Goal: Task Accomplishment & Management: Manage account settings

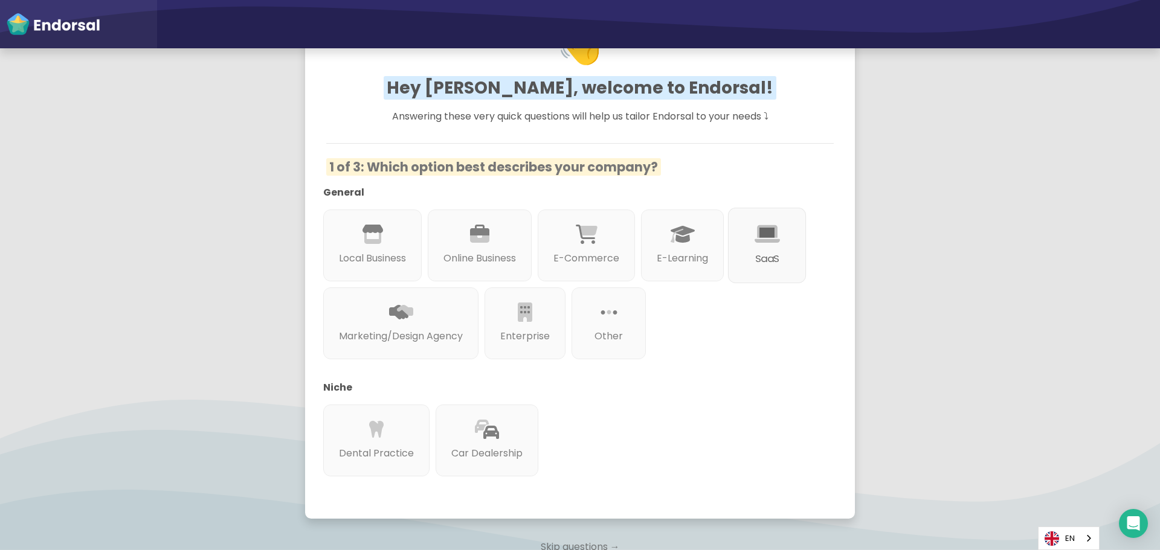
scroll to position [121, 0]
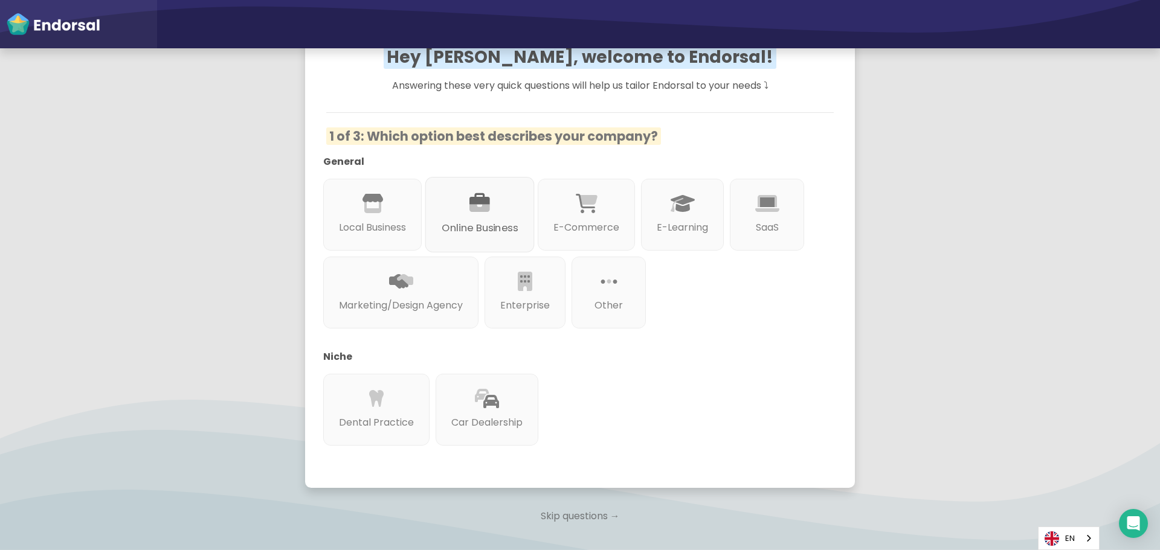
click at [477, 230] on p "Online Business" at bounding box center [479, 227] width 76 height 15
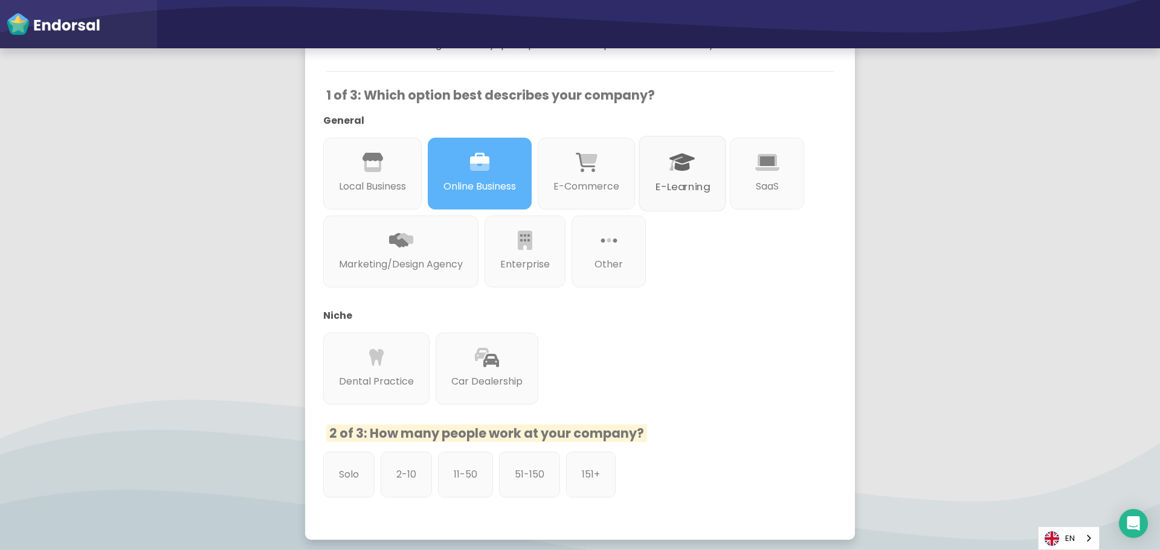
scroll to position [181, 0]
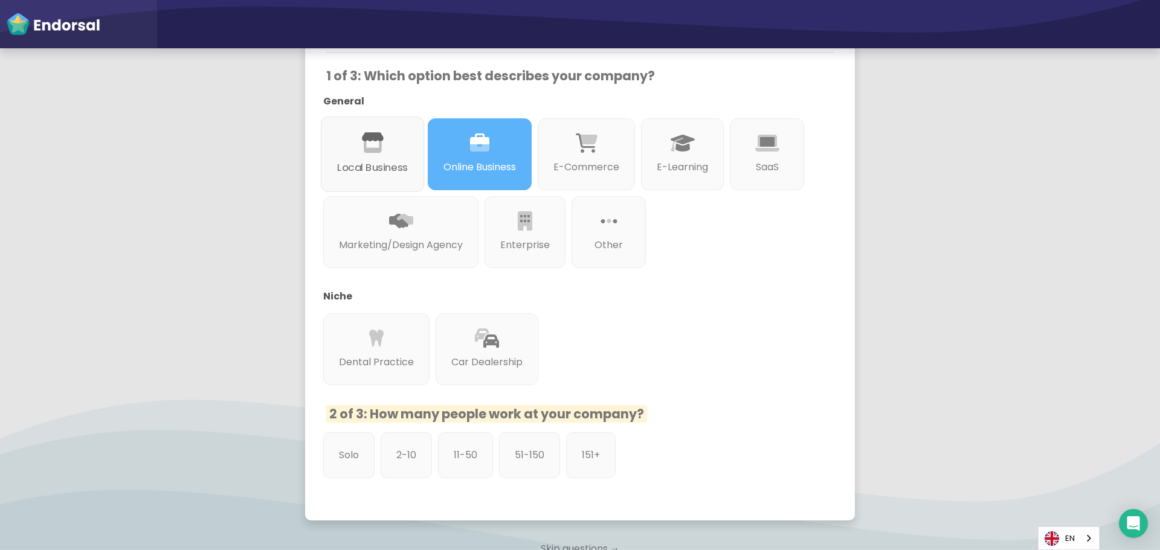
click at [373, 167] on p "Local Business" at bounding box center [372, 167] width 71 height 15
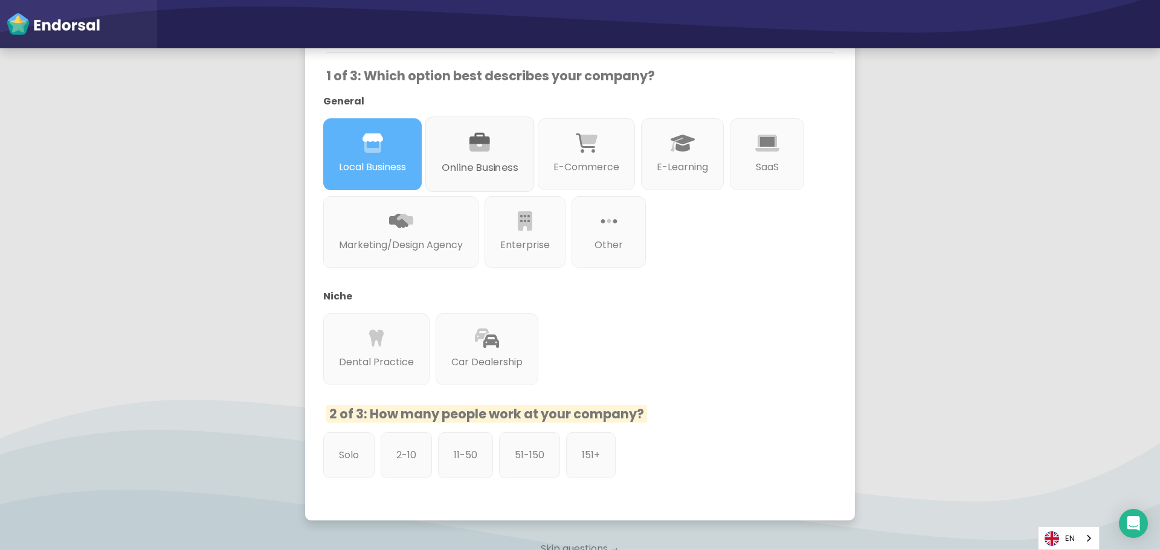
click at [499, 159] on div at bounding box center [479, 157] width 76 height 7
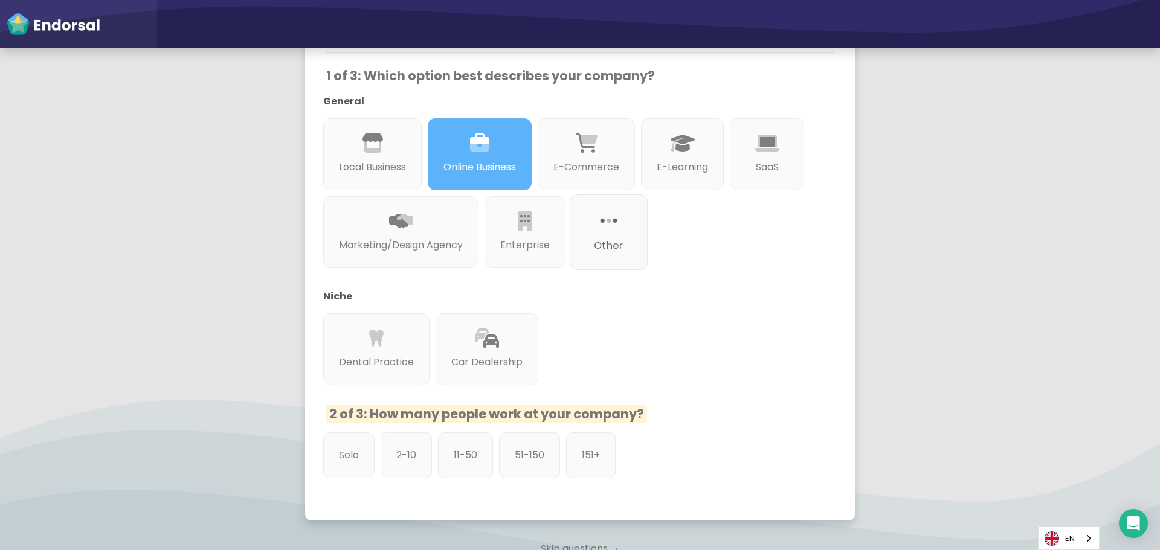
click at [617, 222] on icon at bounding box center [609, 221] width 18 height 21
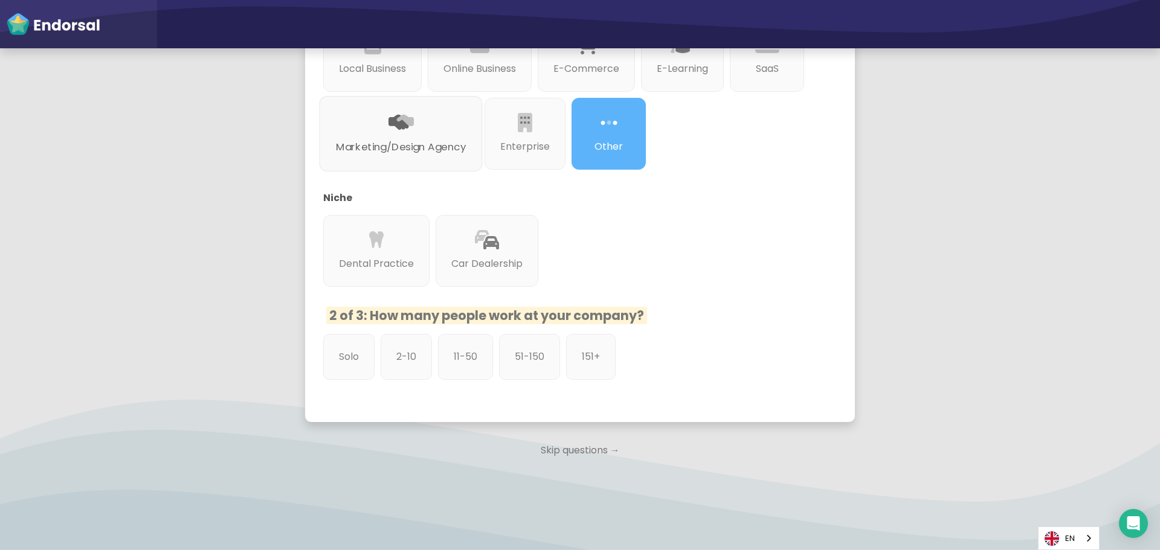
scroll to position [295, 0]
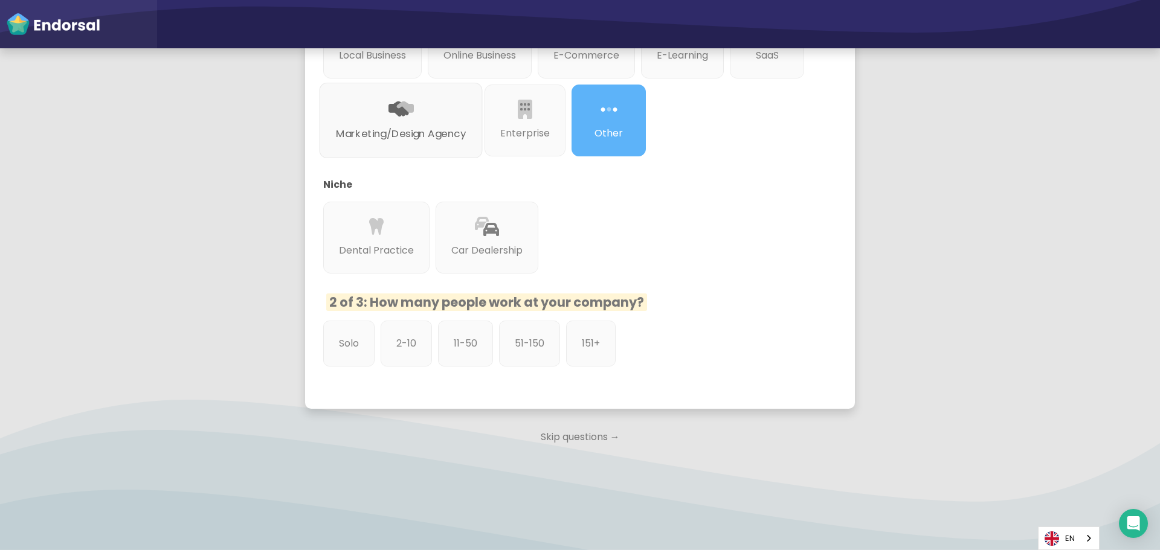
click at [466, 124] on div at bounding box center [401, 123] width 130 height 7
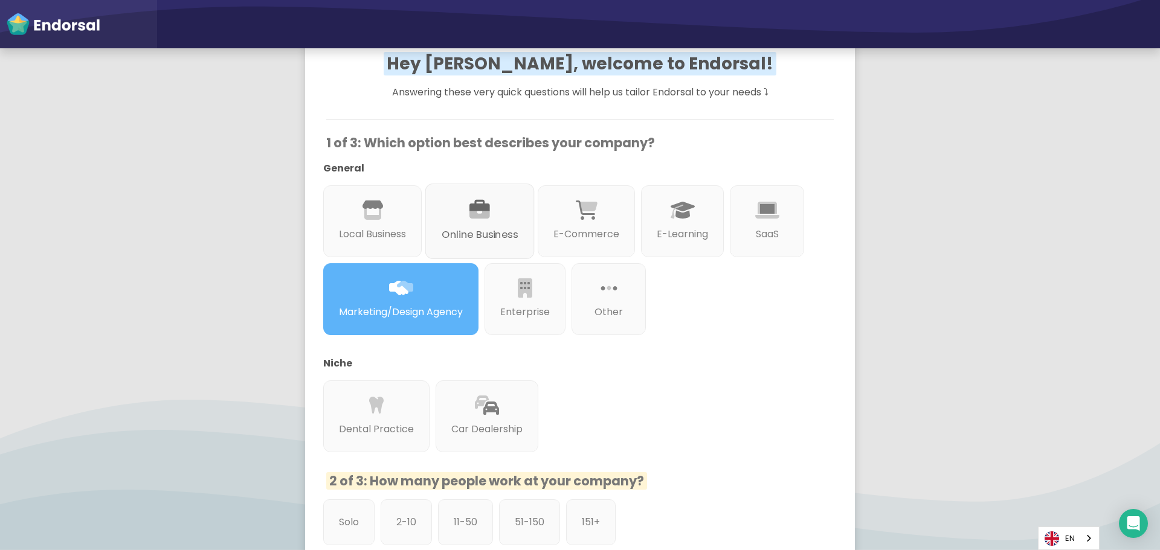
scroll to position [114, 0]
click at [589, 222] on div at bounding box center [585, 225] width 69 height 7
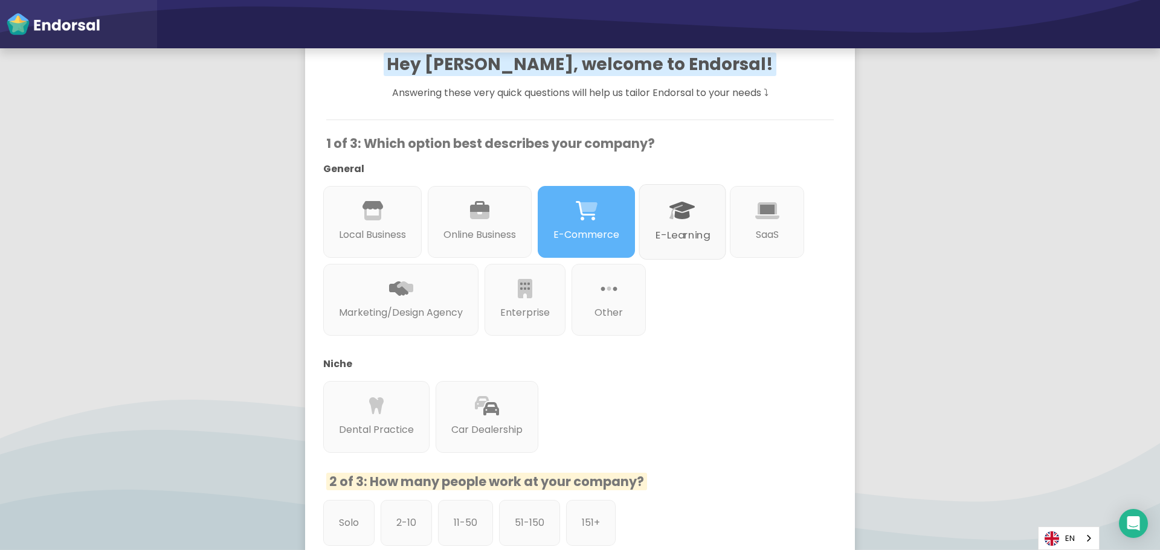
click at [680, 220] on icon at bounding box center [682, 211] width 25 height 21
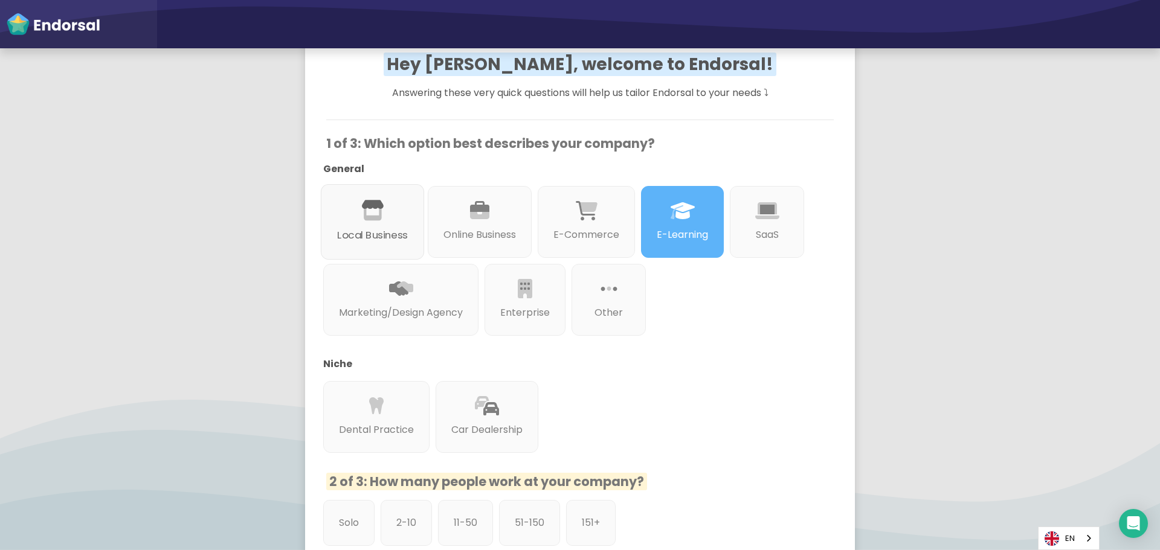
click at [373, 229] on p "Local Business" at bounding box center [372, 235] width 71 height 15
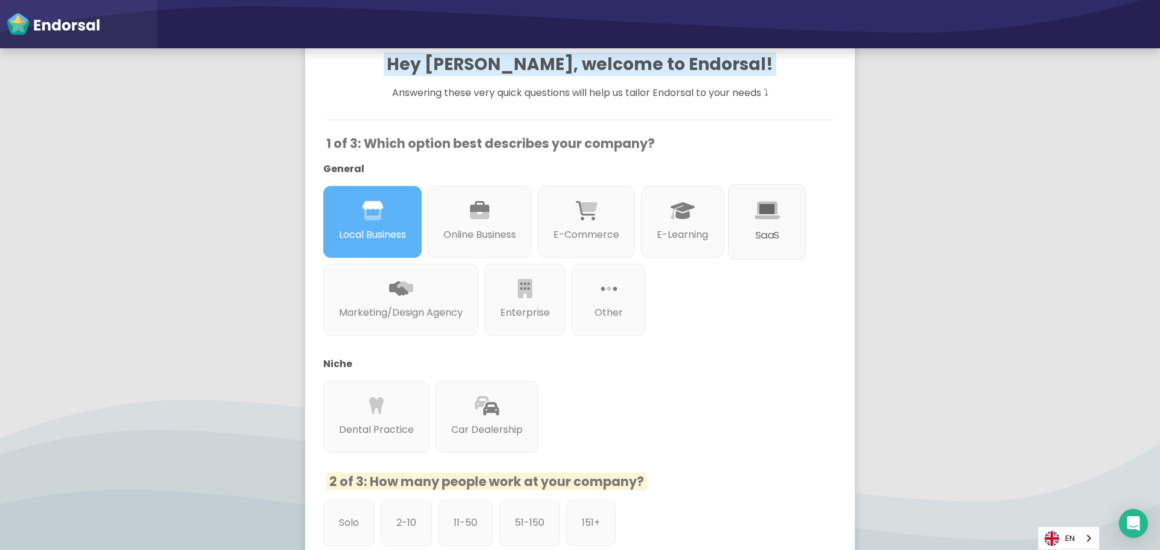
scroll to position [174, 0]
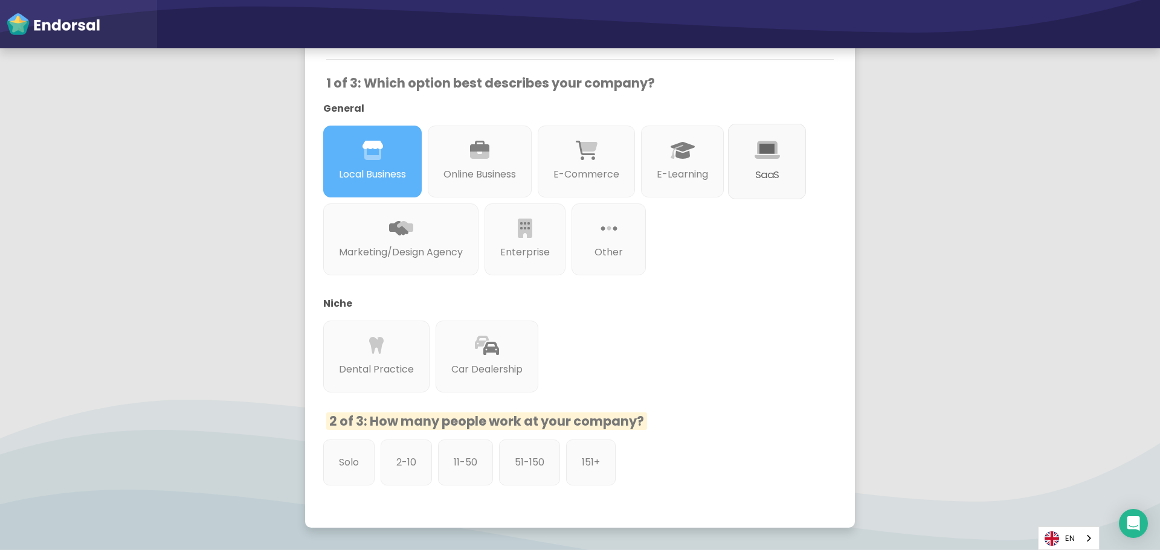
click at [744, 182] on p "SaaS" at bounding box center [766, 174] width 45 height 15
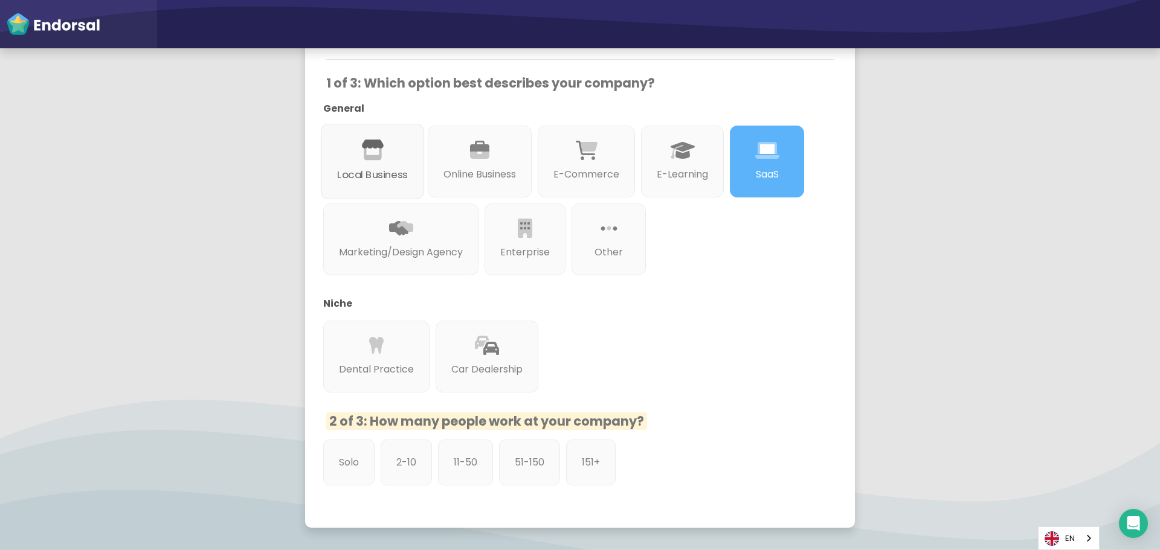
click at [382, 153] on icon at bounding box center [372, 150] width 23 height 21
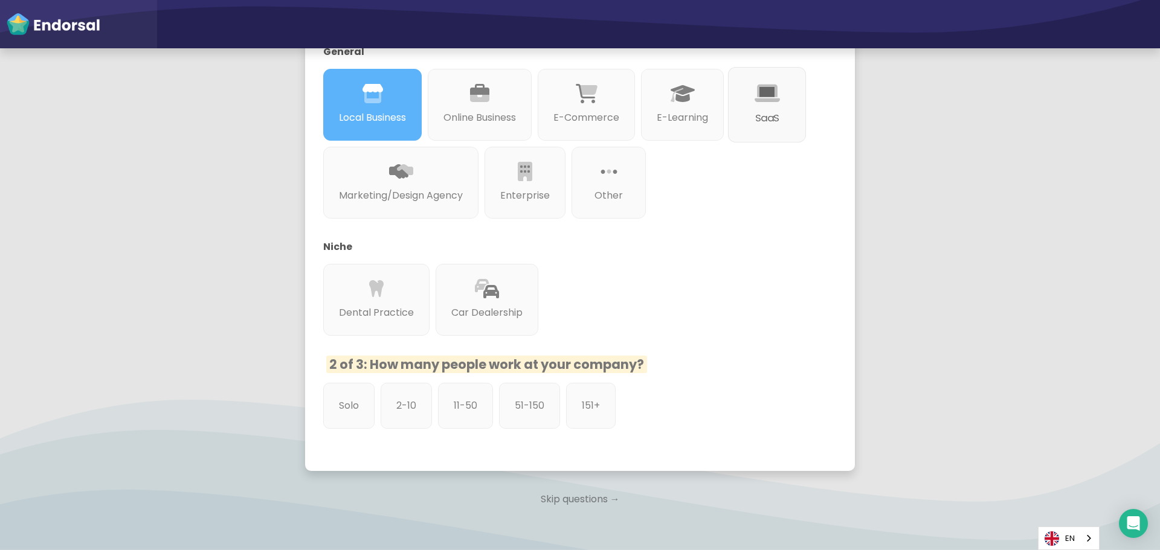
scroll to position [295, 0]
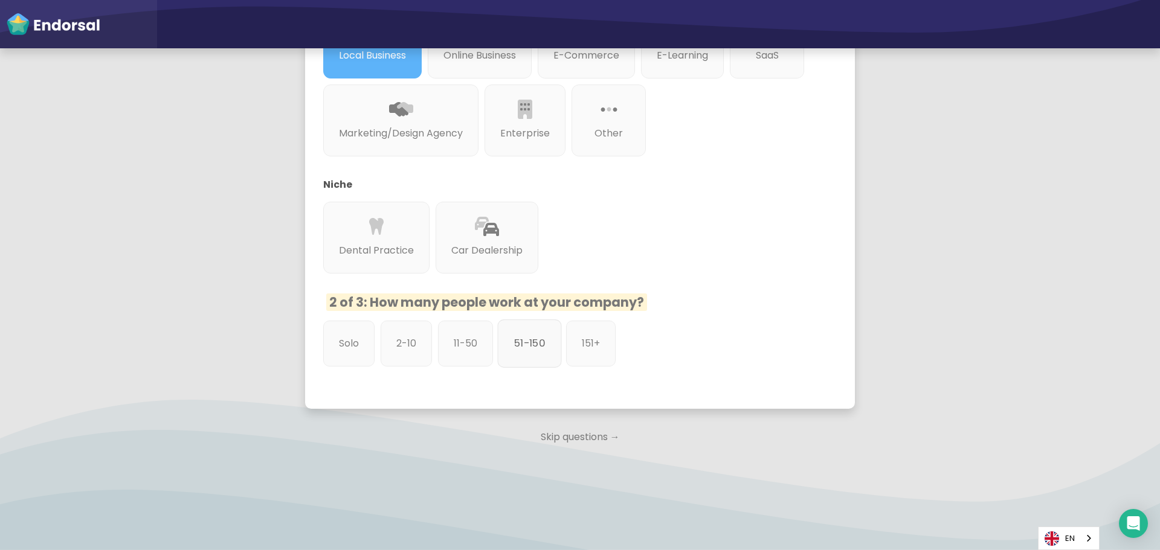
click at [533, 348] on p "51-150" at bounding box center [529, 343] width 31 height 15
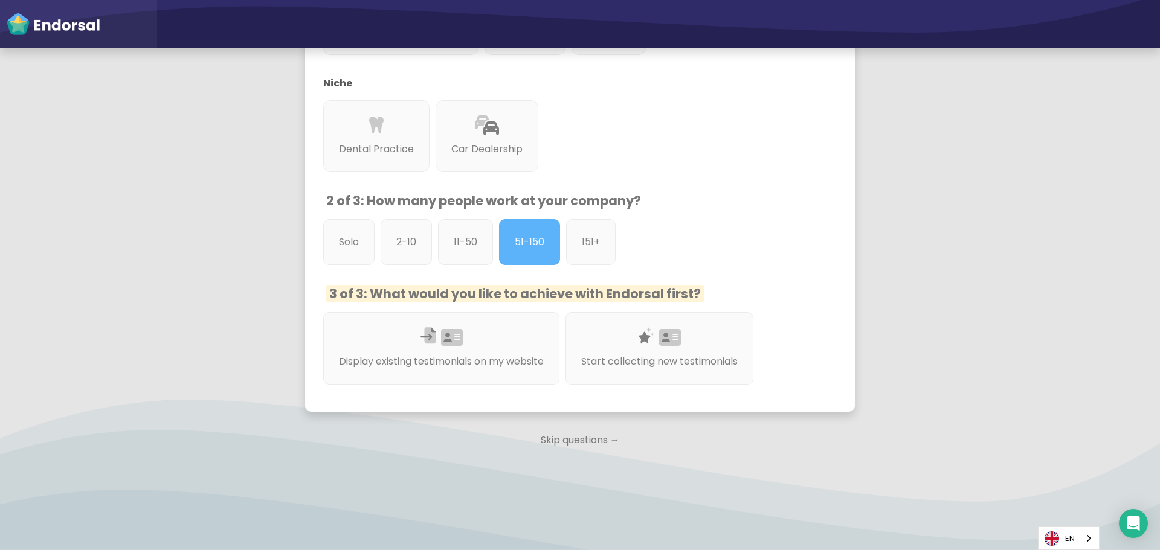
scroll to position [399, 0]
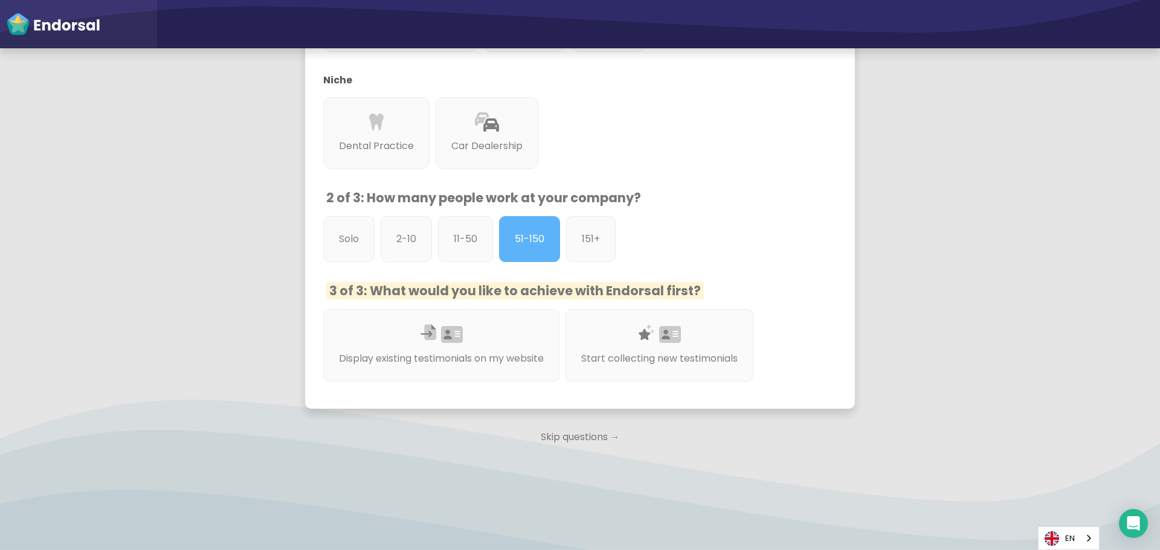
click at [536, 287] on span "3 of 3: What would you like to achieve with Endorsal first?" at bounding box center [514, 291] width 377 height 18
click at [768, 237] on div "Solo 2-10 11-50 [PHONE_NUMBER]+" at bounding box center [570, 242] width 507 height 52
click at [679, 357] on p "Start collecting new testimonials" at bounding box center [659, 358] width 164 height 15
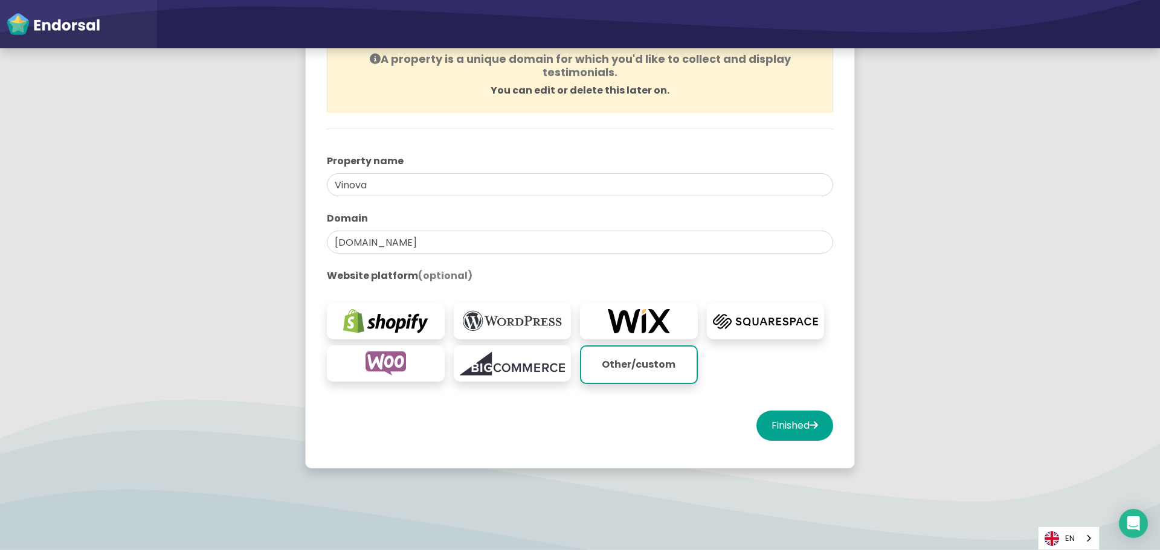
scroll to position [146, 0]
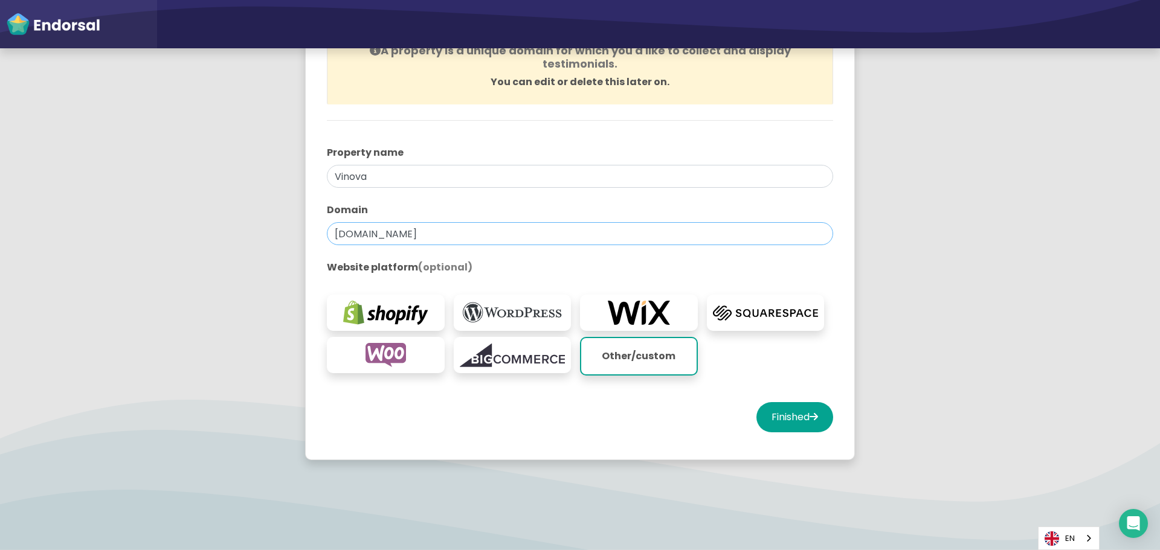
click at [384, 234] on input "[DOMAIN_NAME]" at bounding box center [580, 233] width 506 height 23
type input "[DOMAIN_NAME]"
click at [473, 209] on label "Domain" at bounding box center [580, 210] width 506 height 14
click at [793, 418] on button "Finished" at bounding box center [794, 417] width 77 height 30
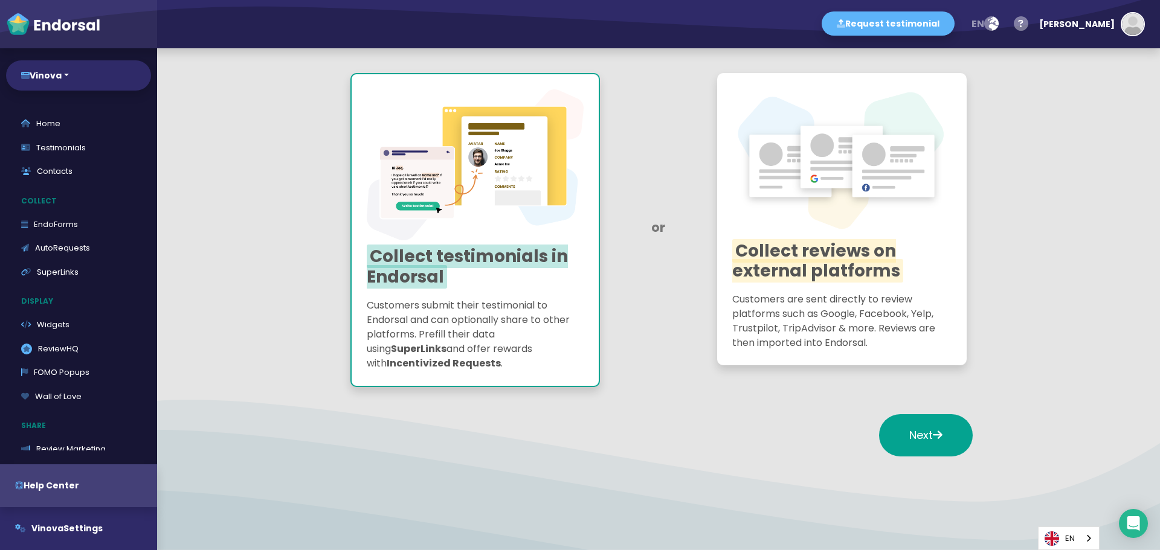
scroll to position [121, 0]
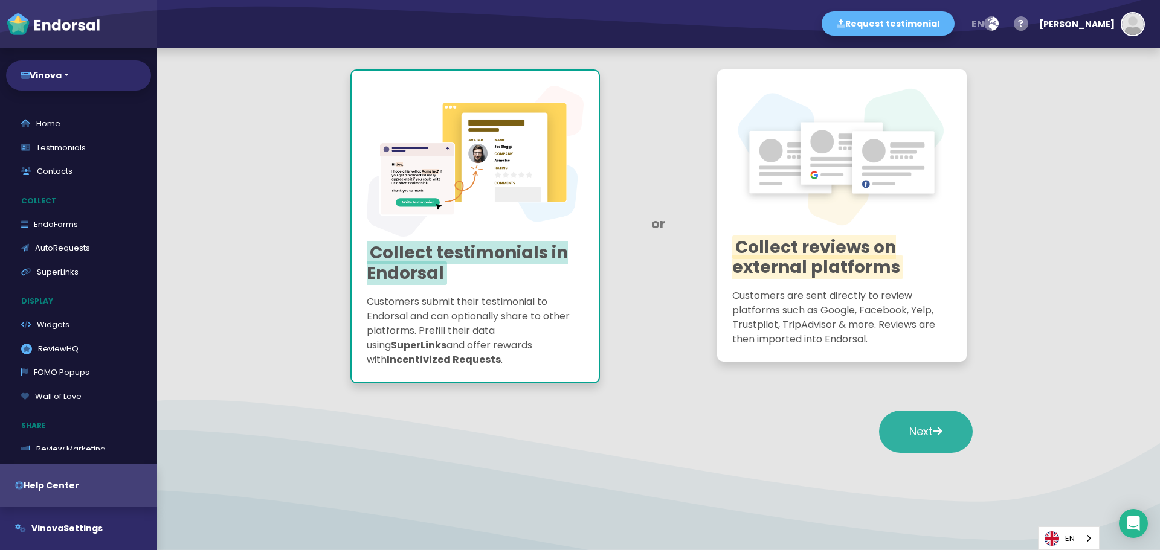
click at [913, 428] on span "Next" at bounding box center [925, 431] width 33 height 15
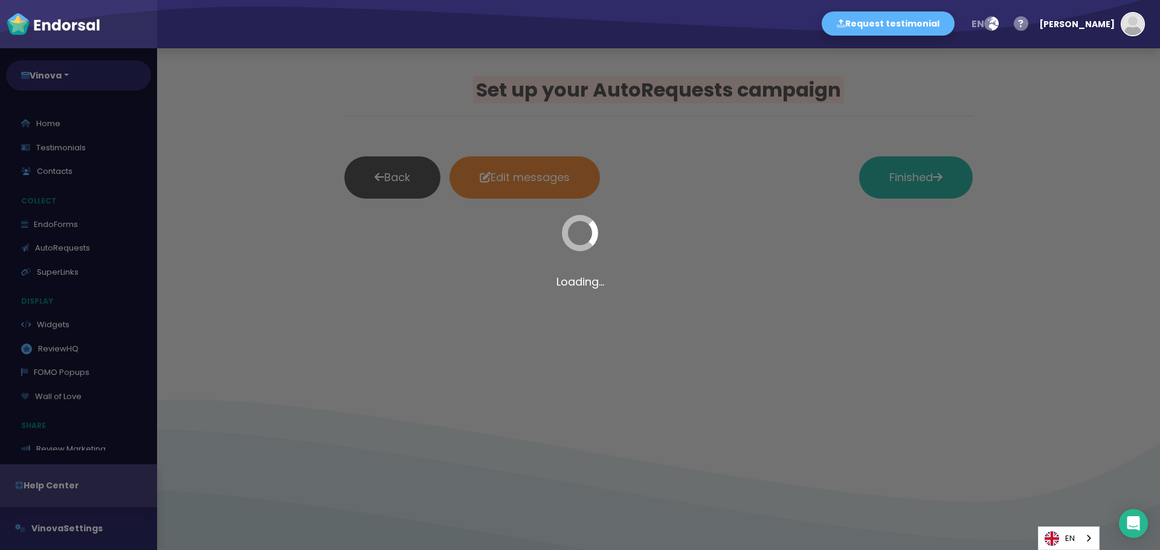
scroll to position [0, 0]
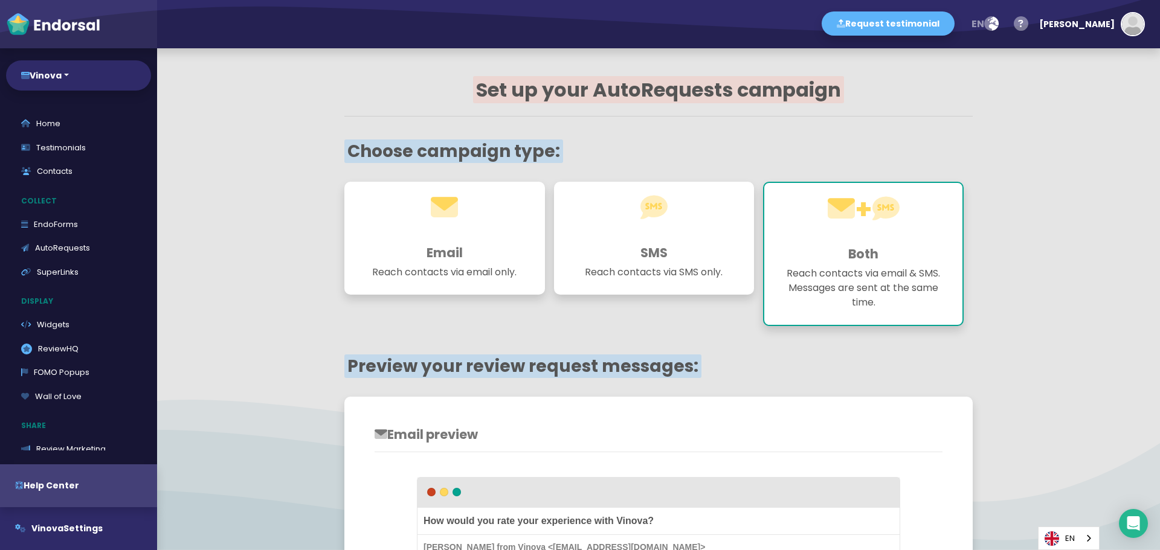
click at [475, 248] on h3 "Email" at bounding box center [444, 252] width 170 height 15
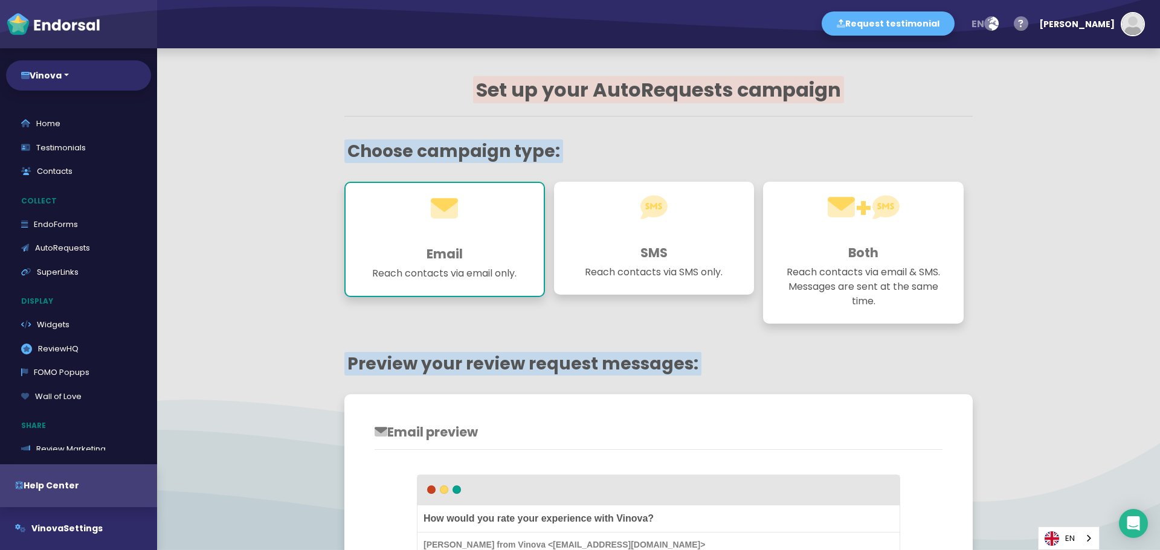
click at [644, 264] on div "SMS Reach contacts via SMS only." at bounding box center [654, 238] width 201 height 113
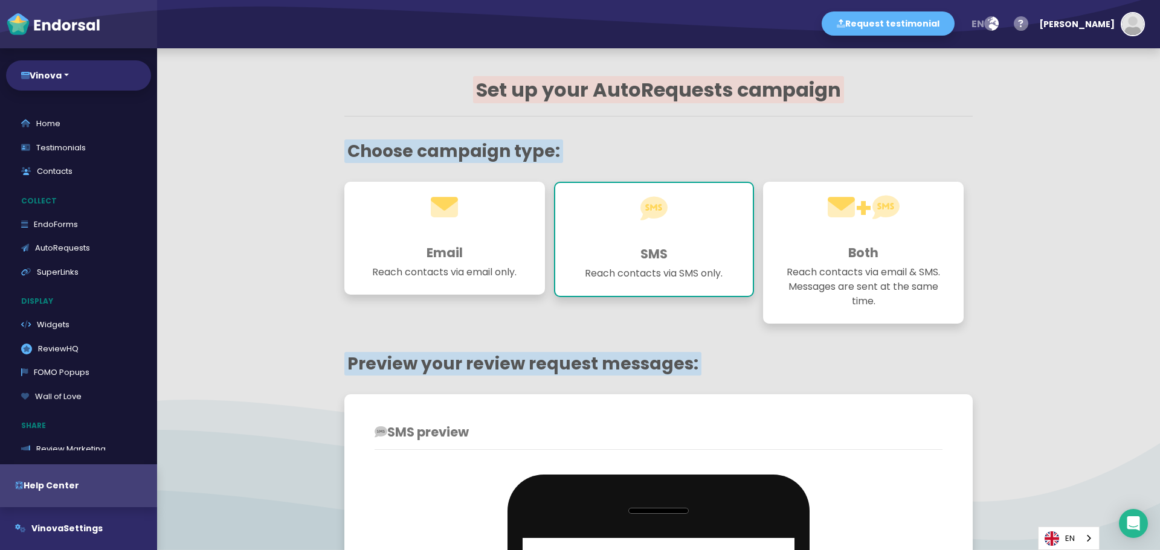
scroll to position [60, 0]
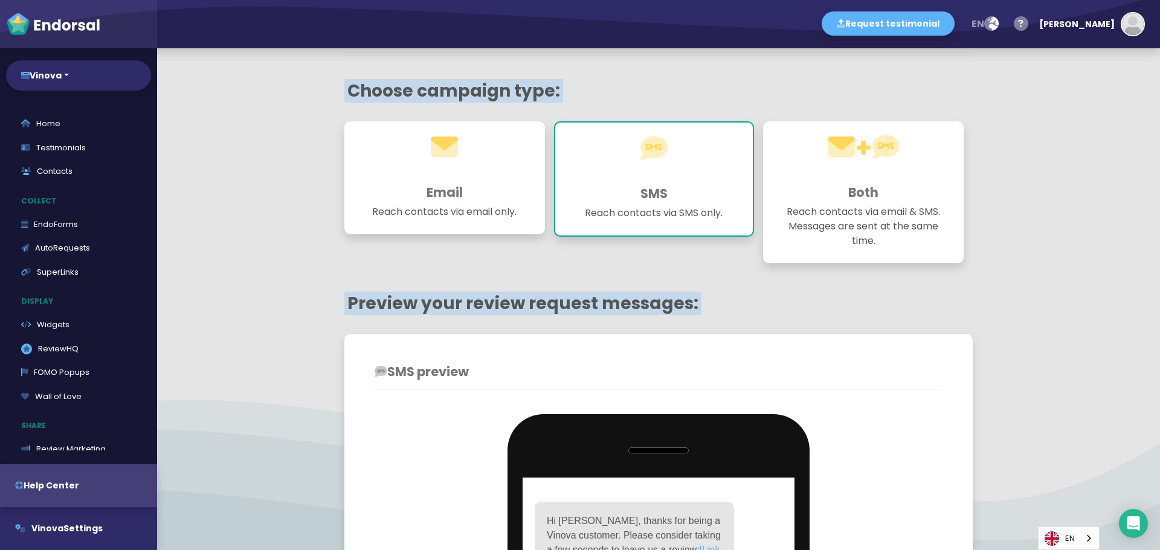
click at [412, 181] on div "Email Reach contacts via email only." at bounding box center [444, 177] width 201 height 113
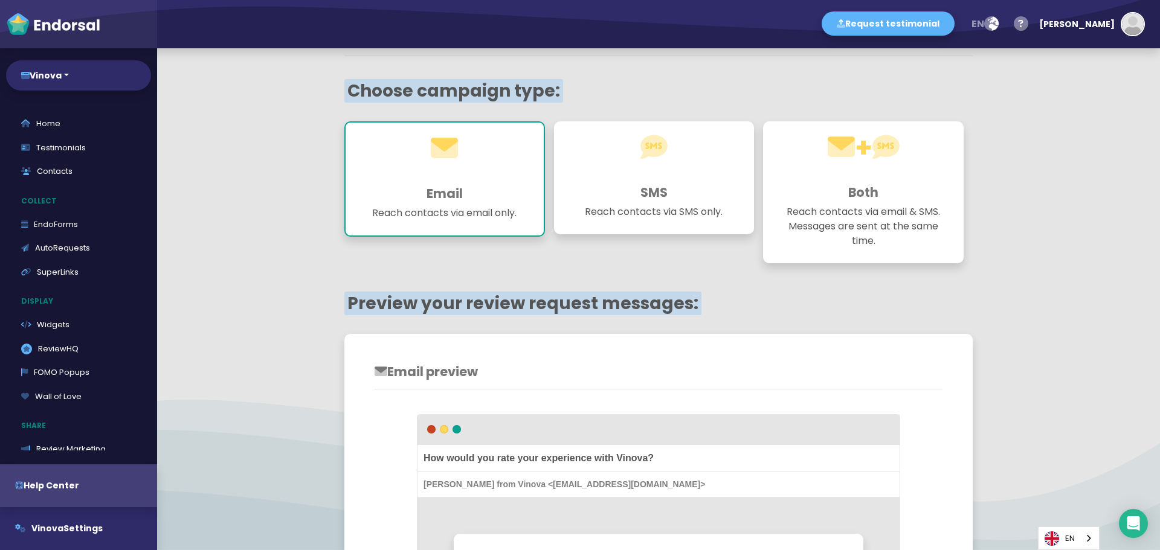
click at [615, 170] on h1 at bounding box center [654, 157] width 170 height 43
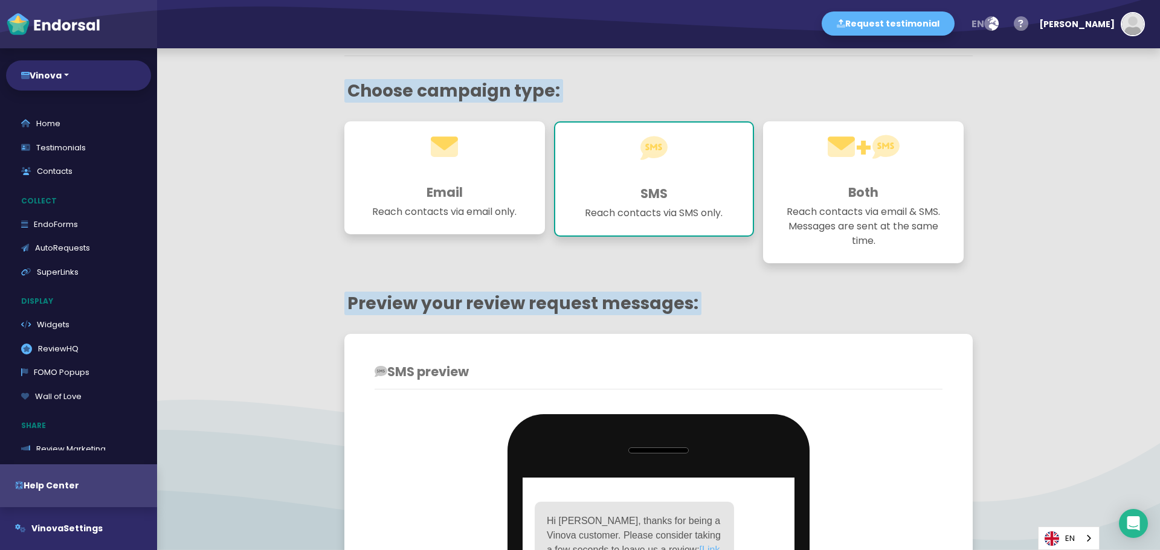
click at [934, 205] on p "Reach contacts via email & SMS. Messages are sent at the same time." at bounding box center [863, 226] width 170 height 43
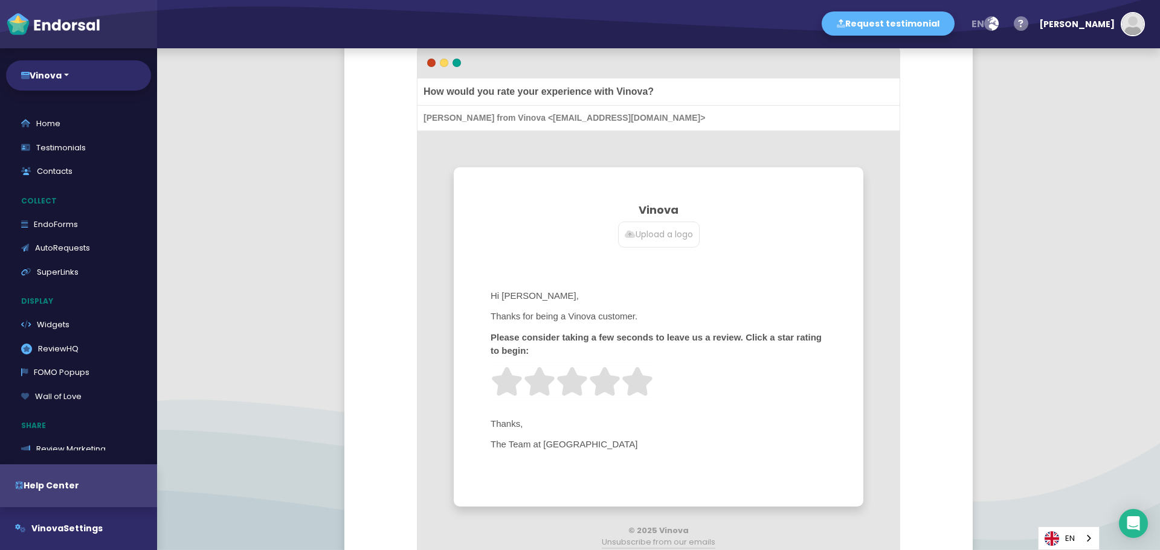
scroll to position [544, 0]
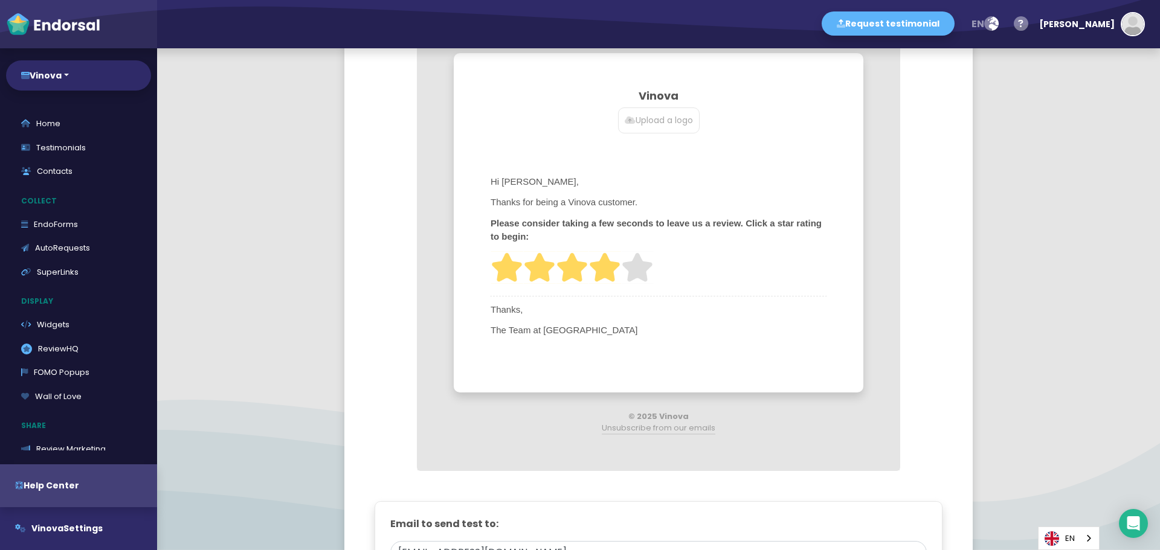
click at [614, 267] on img at bounding box center [604, 267] width 33 height 33
click at [605, 261] on img at bounding box center [604, 267] width 33 height 33
click at [556, 333] on span "The Team at [GEOGRAPHIC_DATA]" at bounding box center [658, 330] width 337 height 15
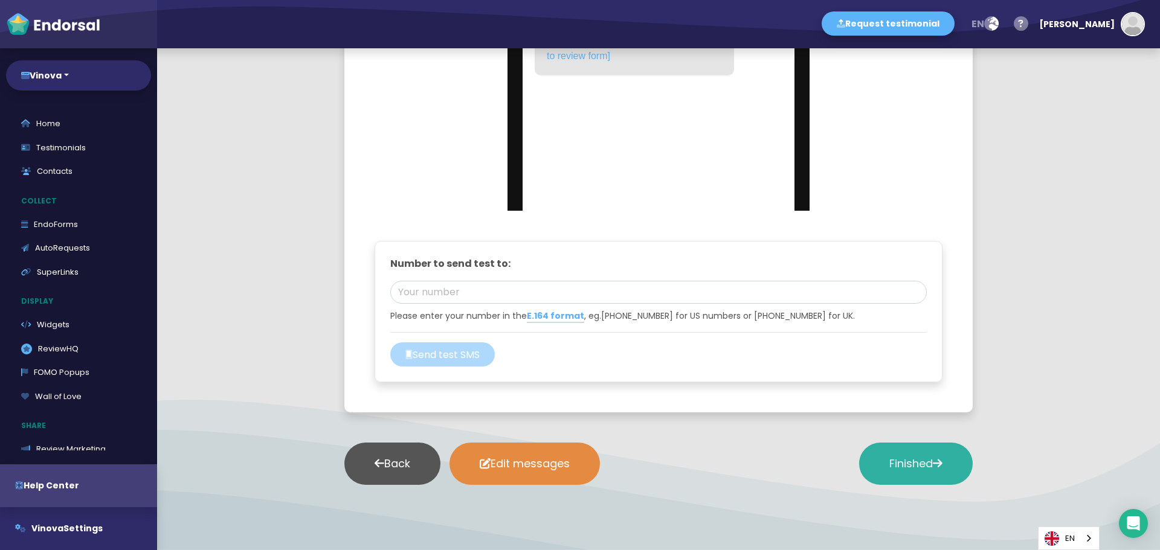
scroll to position [1428, 0]
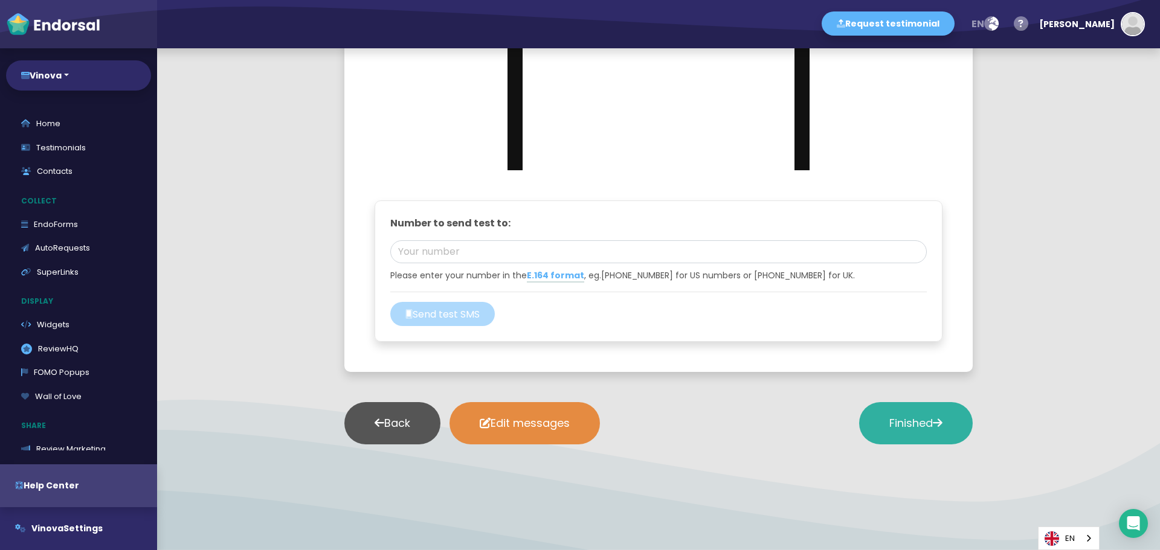
click at [941, 422] on button "Finished" at bounding box center [916, 423] width 114 height 42
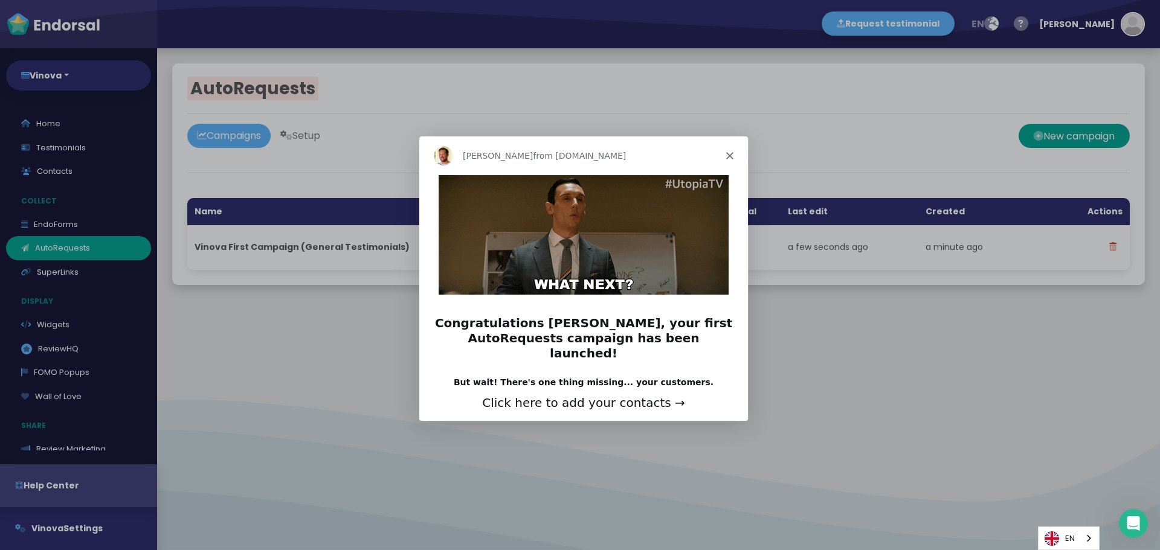
click at [728, 154] on polygon "Close" at bounding box center [728, 154] width 7 height 7
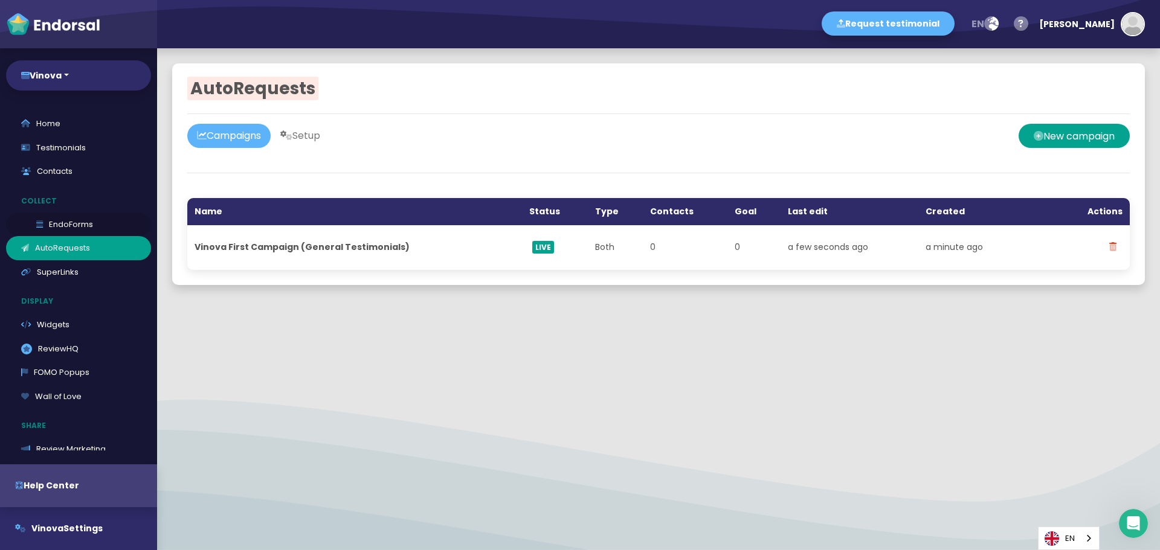
click at [64, 217] on link "EndoForms" at bounding box center [78, 225] width 145 height 24
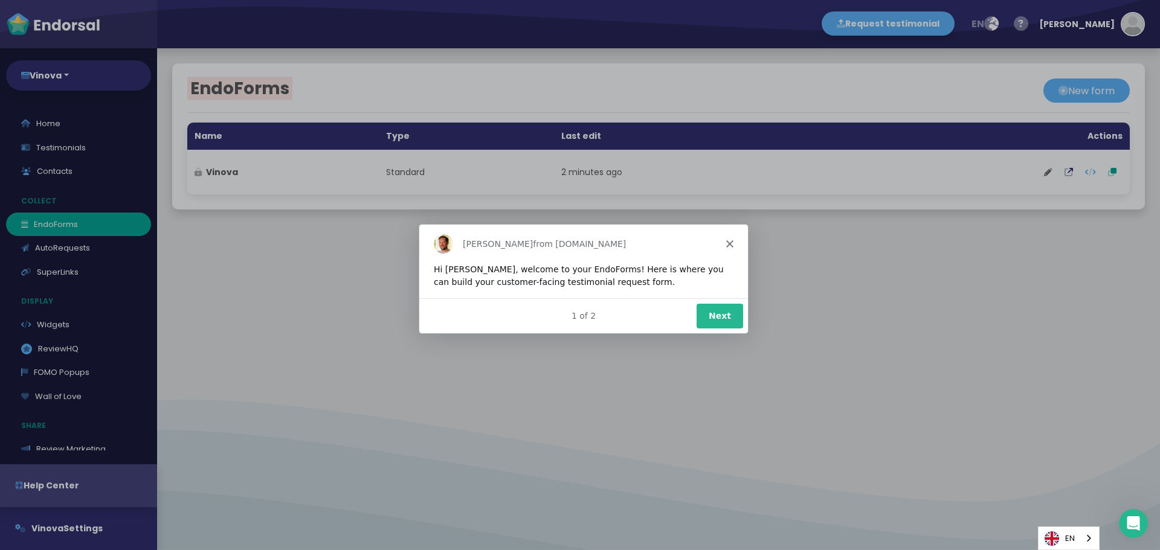
click at [721, 304] on button "Next" at bounding box center [719, 315] width 47 height 25
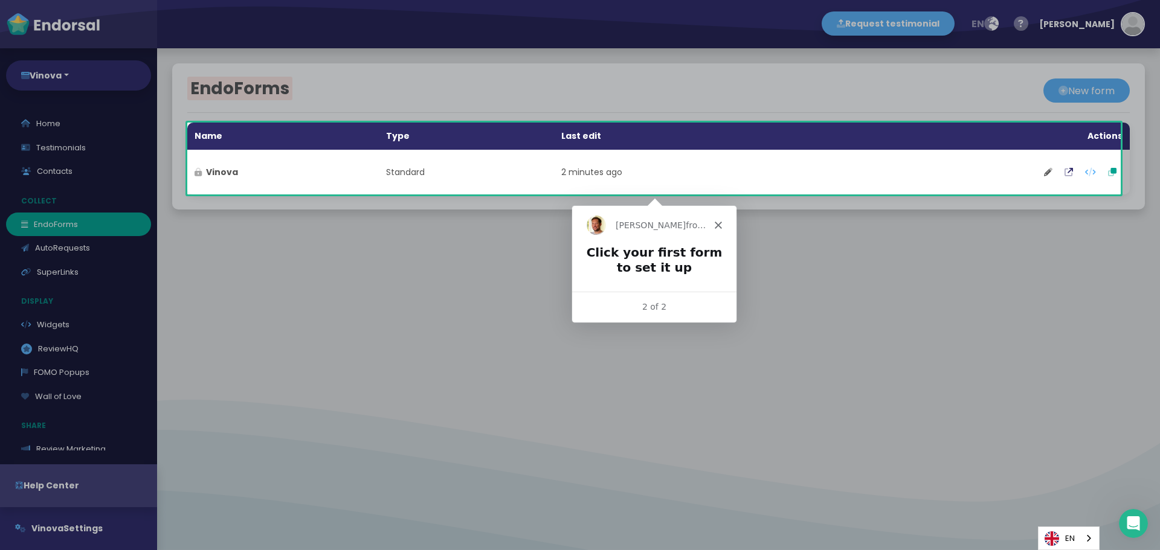
click at [716, 220] on div "[PERSON_NAME] from [DOMAIN_NAME]" at bounding box center [653, 224] width 164 height 39
click at [716, 222] on icon "Close" at bounding box center [716, 224] width 7 height 7
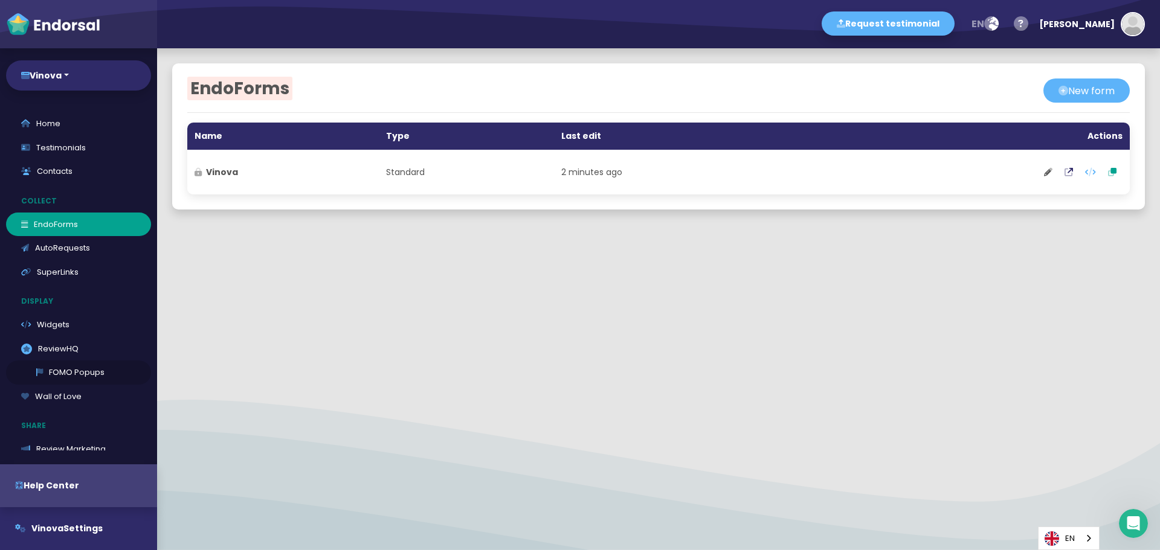
click at [60, 373] on link "FOMO Popups" at bounding box center [78, 373] width 145 height 24
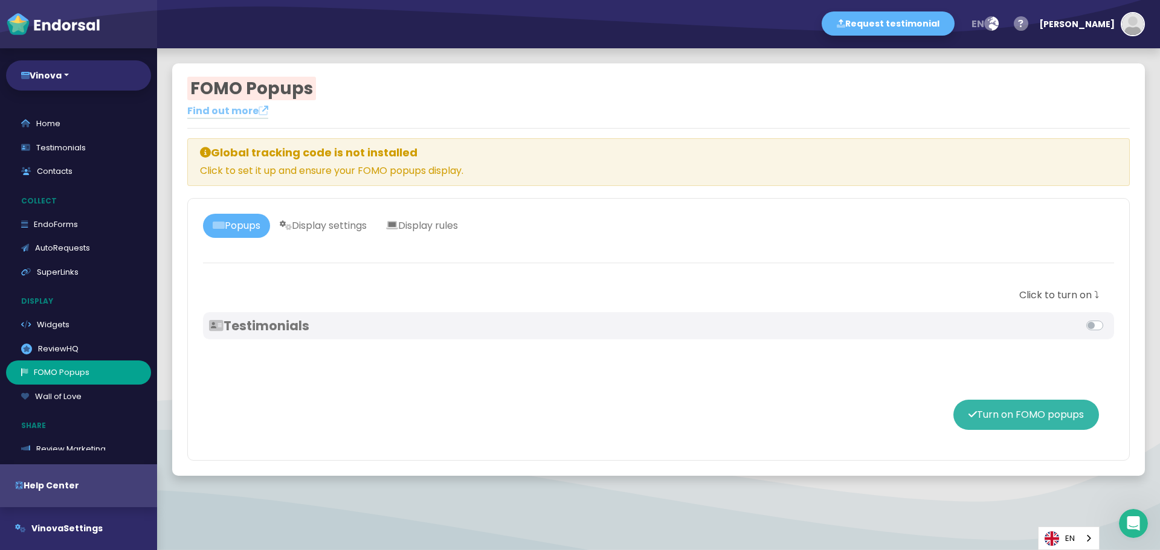
click at [1021, 413] on button "Turn on FOMO popups" at bounding box center [1026, 415] width 146 height 30
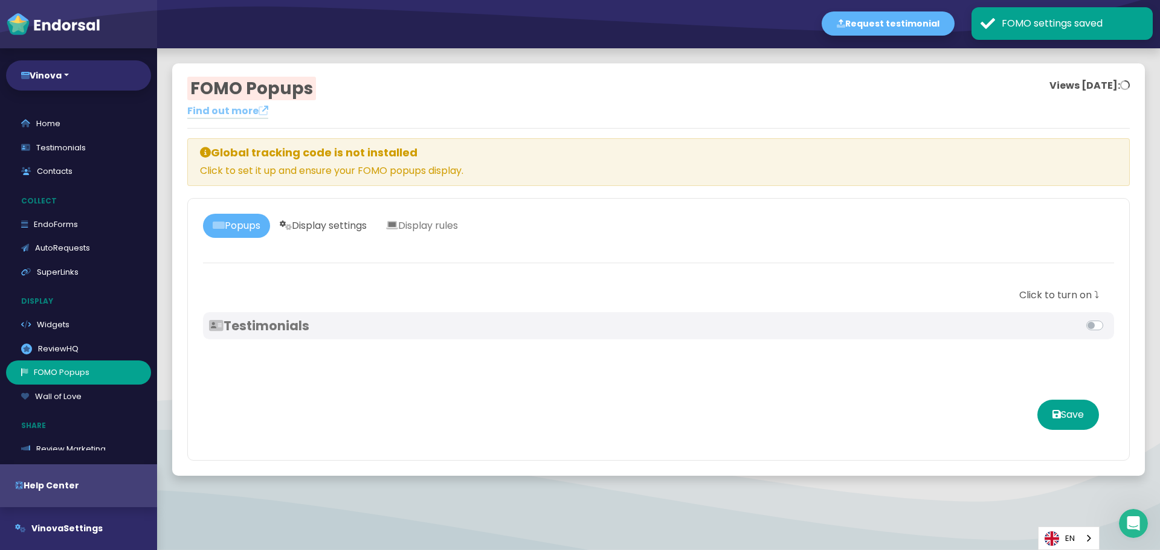
click at [342, 233] on link "Display settings" at bounding box center [323, 226] width 106 height 24
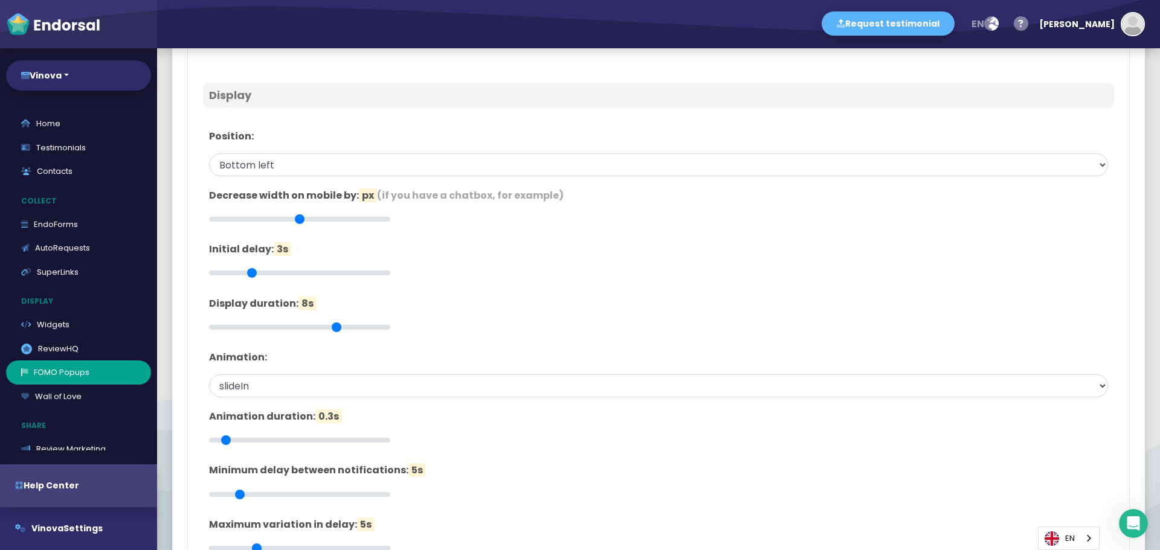
scroll to position [30, 0]
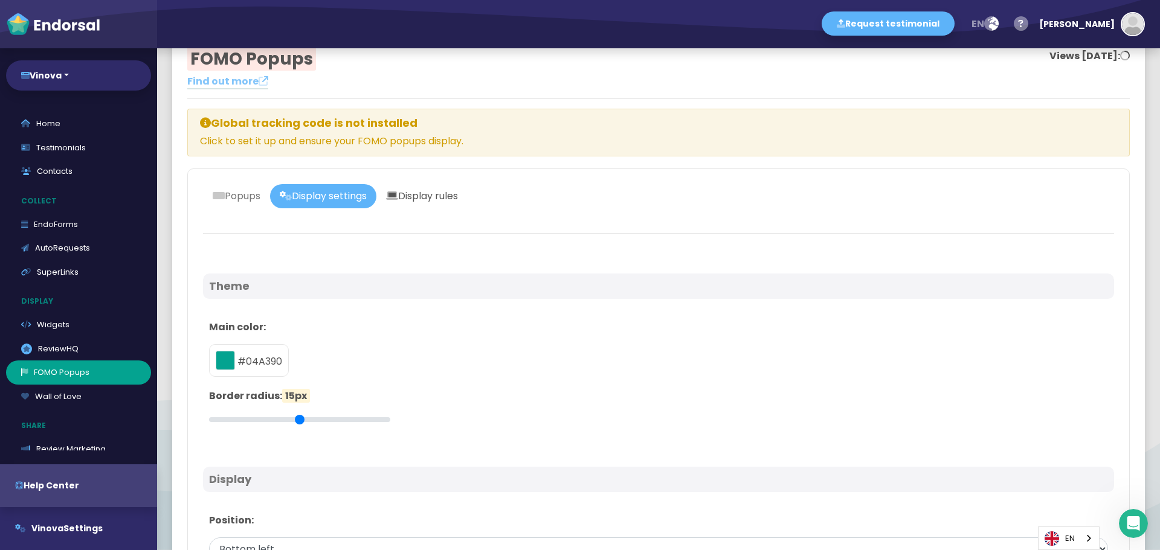
click at [441, 191] on link "Display rules" at bounding box center [421, 196] width 91 height 24
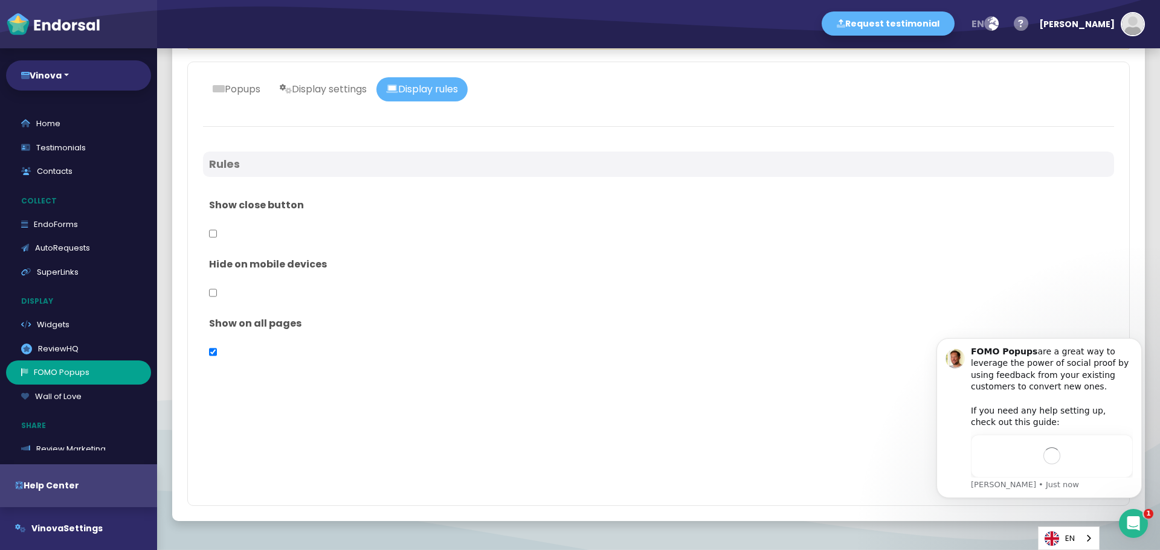
scroll to position [0, 0]
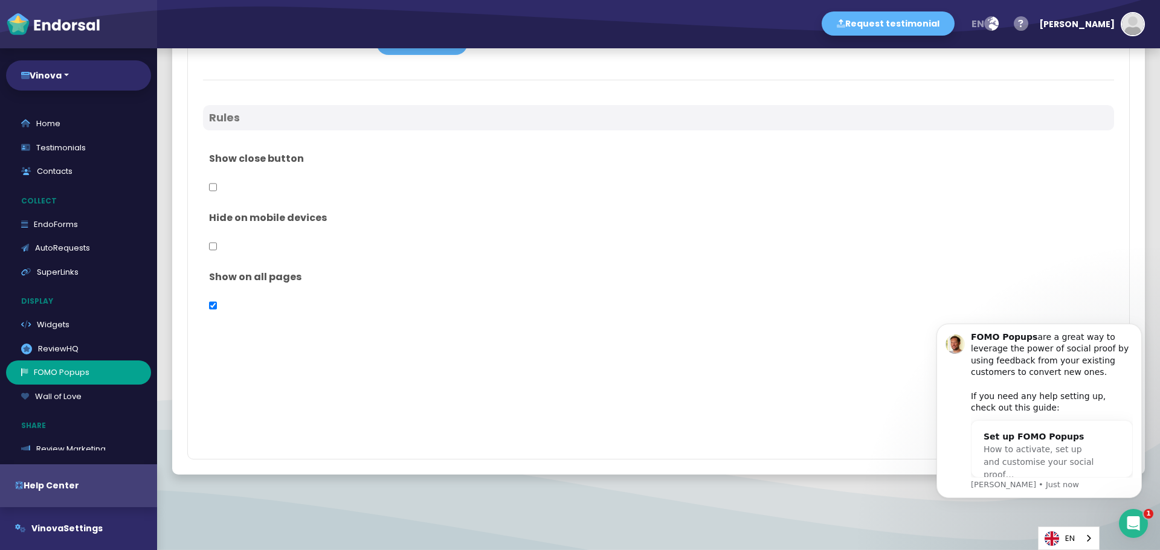
click at [1140, 519] on icon "Open Intercom Messenger" at bounding box center [1133, 524] width 20 height 20
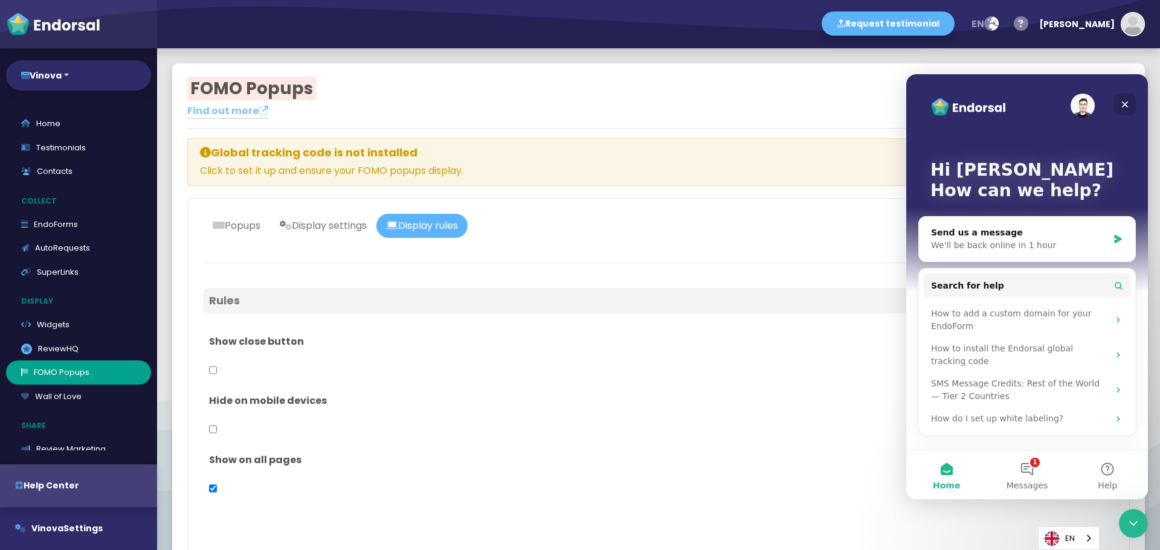
click at [1122, 104] on icon "Close" at bounding box center [1125, 105] width 10 height 10
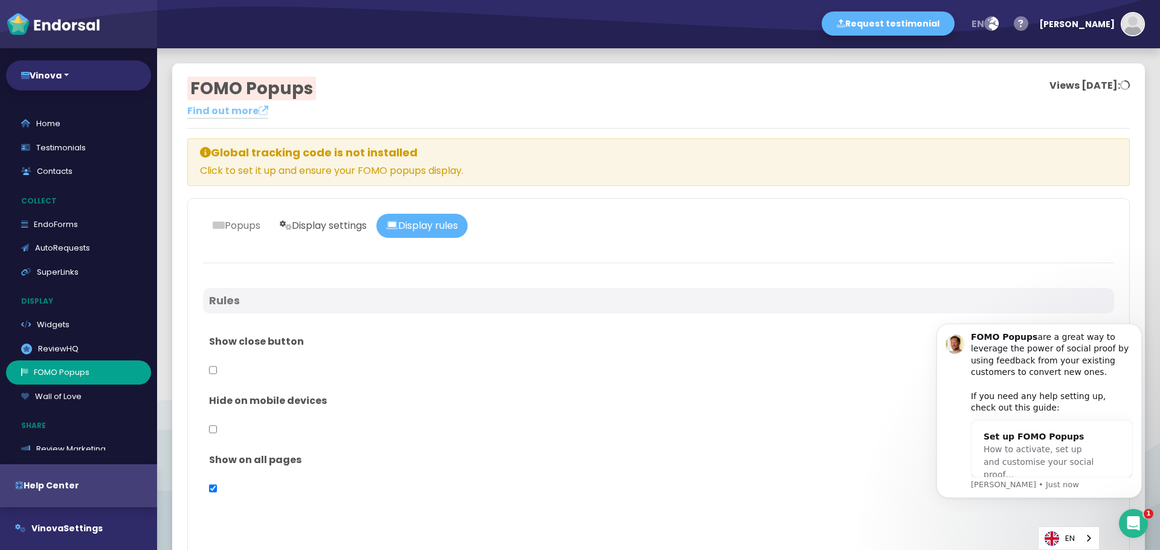
click at [367, 226] on link "Display settings" at bounding box center [323, 226] width 106 height 24
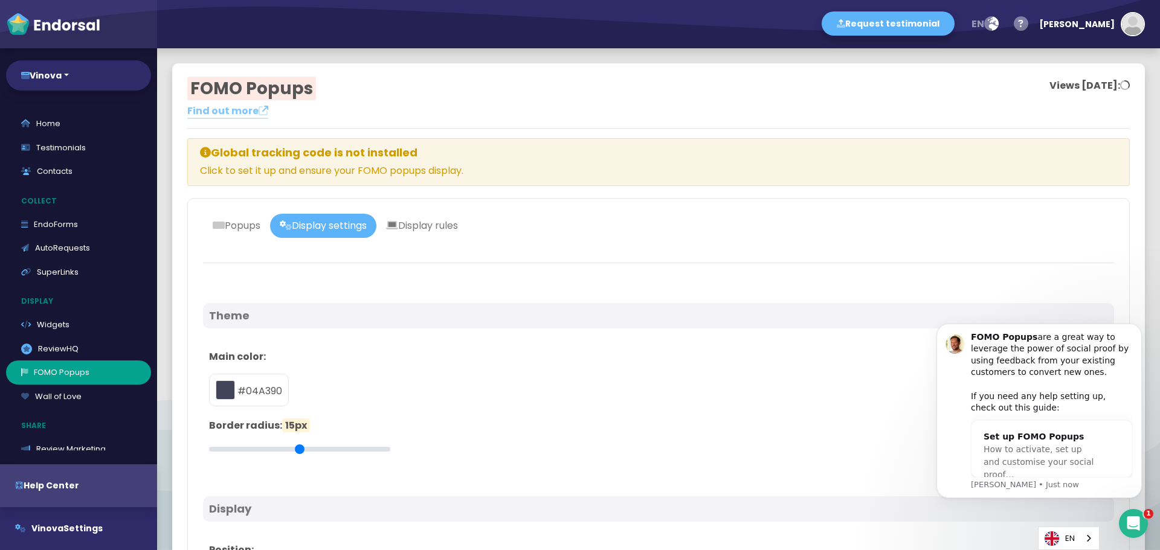
type input "#04A390"
click at [239, 231] on link "Popups" at bounding box center [236, 226] width 67 height 24
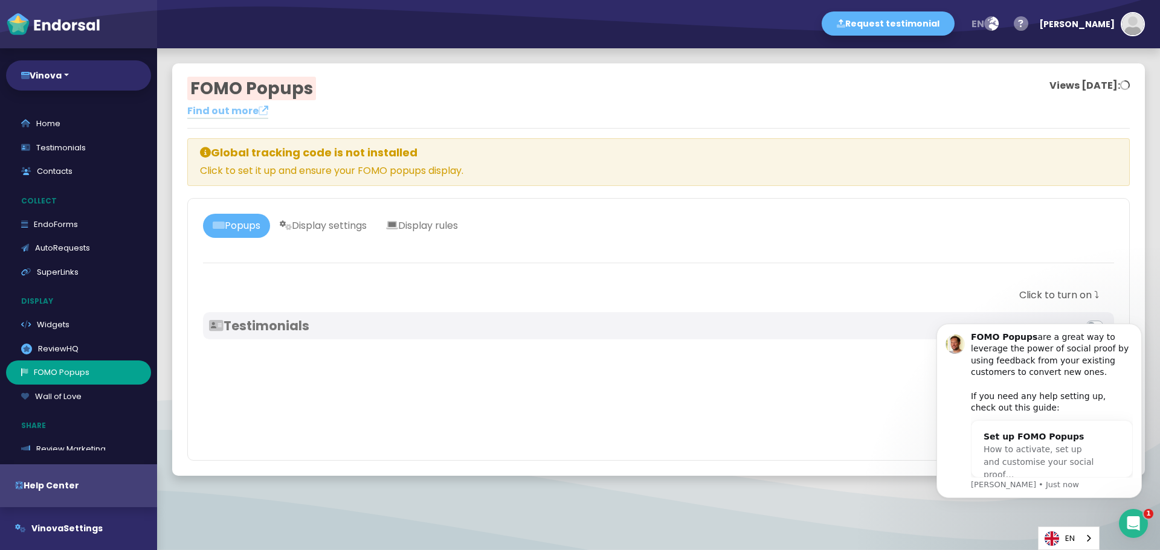
scroll to position [1, 0]
click at [1137, 330] on icon "Dismiss notification" at bounding box center [1138, 327] width 7 height 7
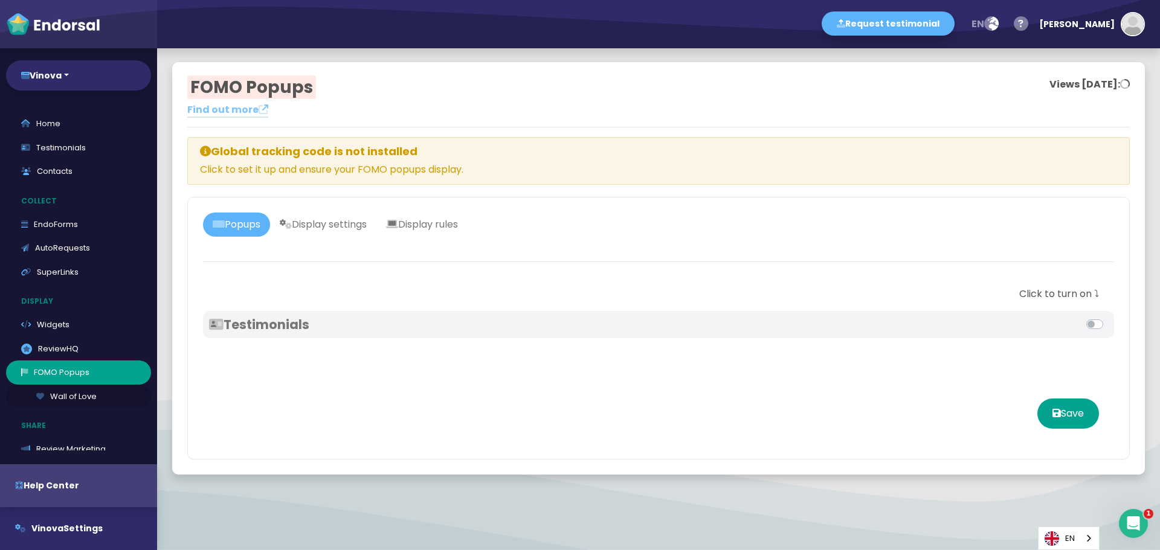
click at [57, 397] on link "Wall of Love" at bounding box center [78, 397] width 145 height 24
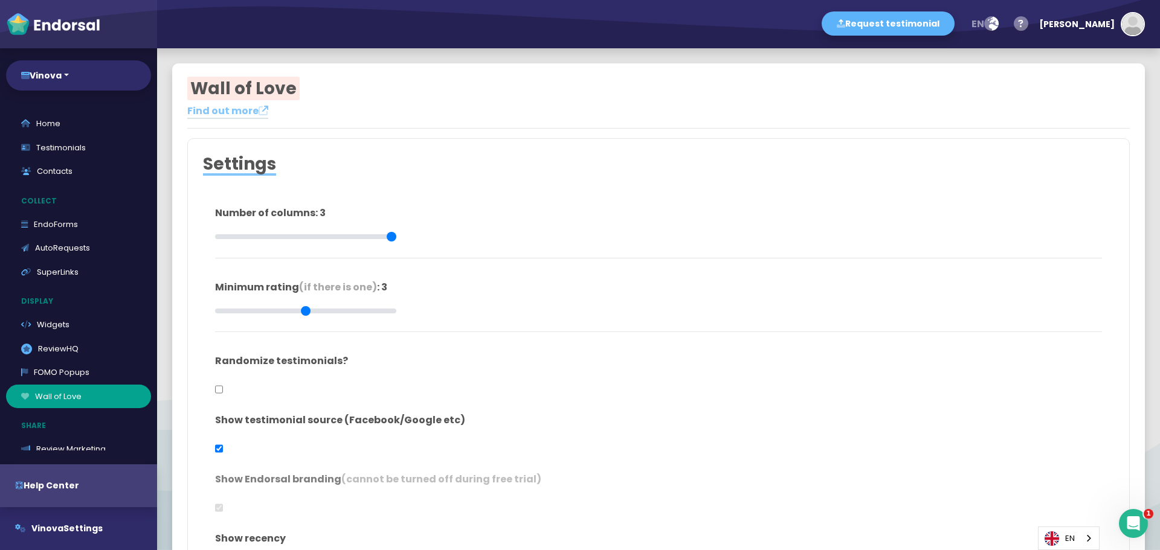
type input "#FFFFFF"
type input "#555555"
type input "#777777"
type input "#555555"
type input "#FFD75C"
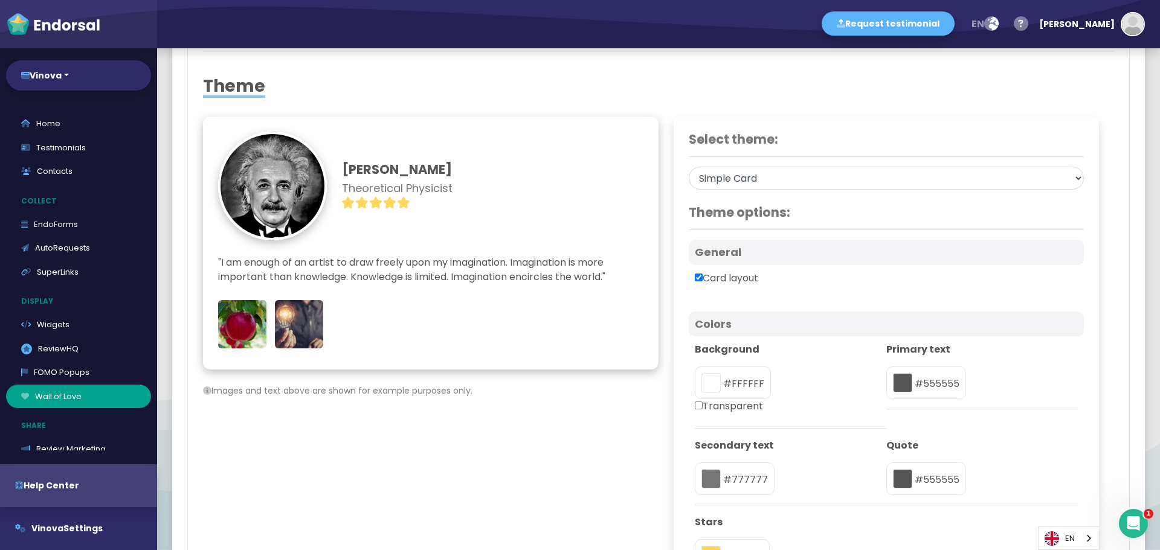
scroll to position [846, 0]
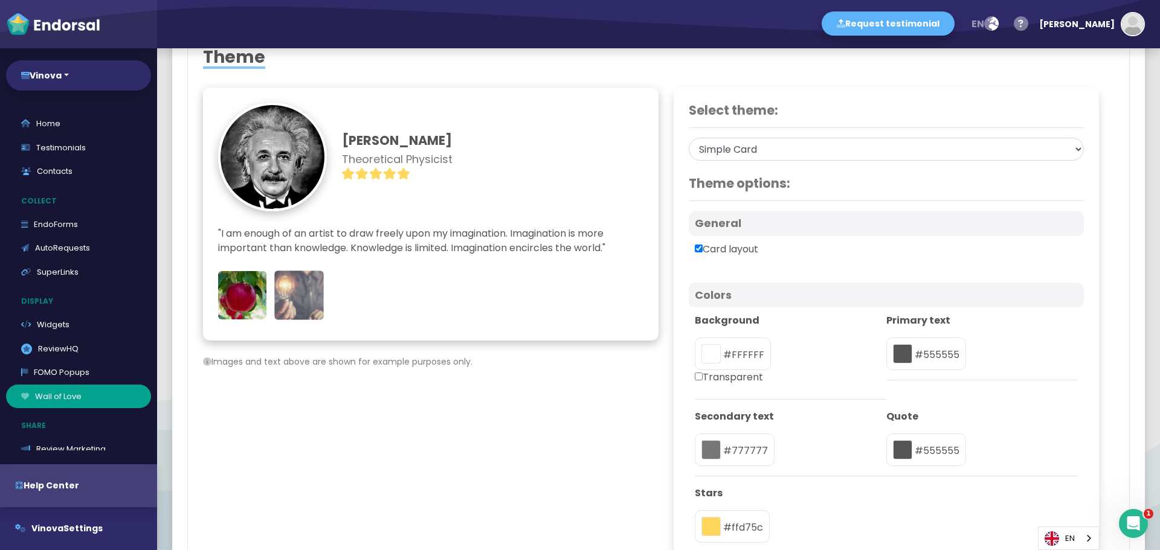
click at [297, 300] on img at bounding box center [299, 296] width 50 height 50
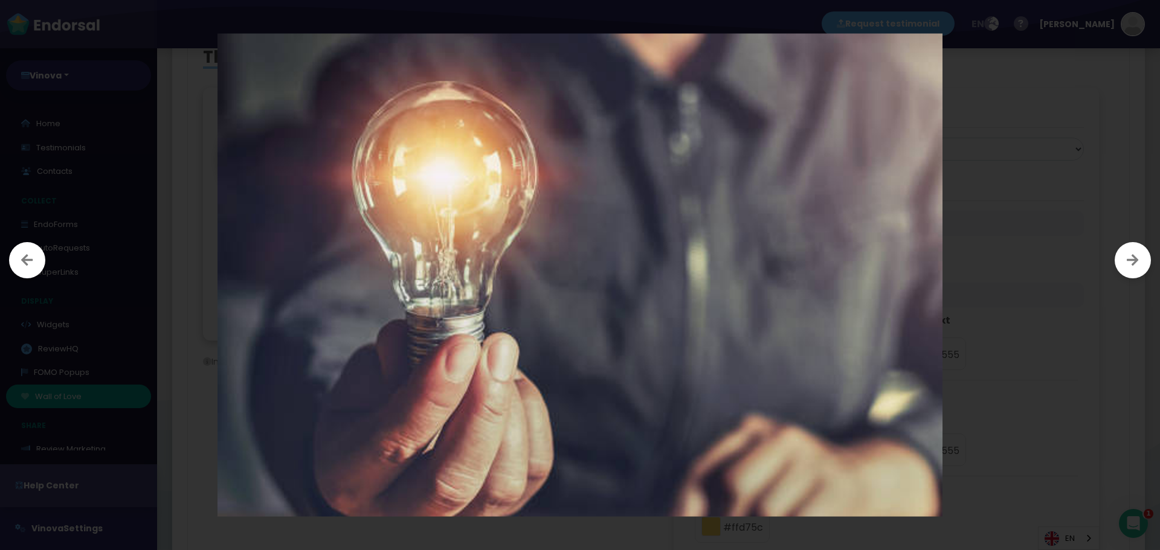
scroll to position [544, 0]
click at [1123, 262] on div at bounding box center [1132, 260] width 36 height 36
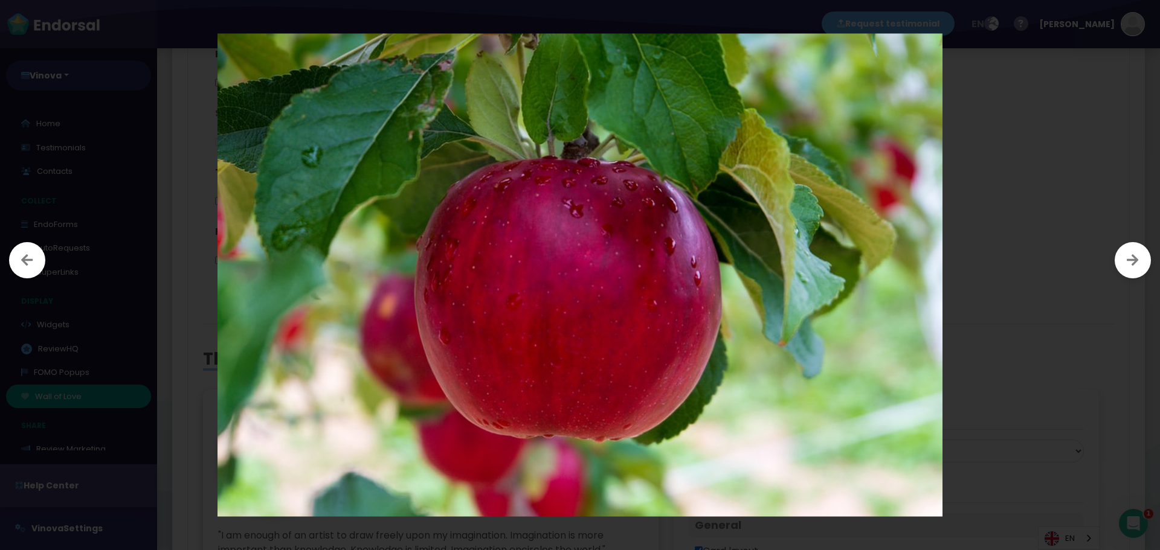
click at [1039, 298] on div at bounding box center [580, 275] width 1160 height 550
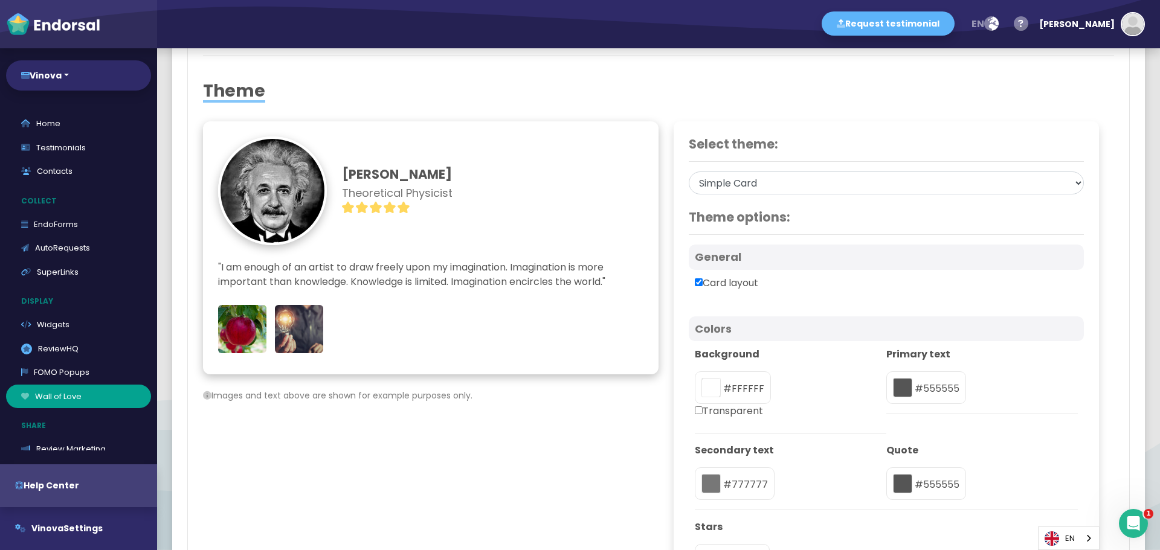
scroll to position [809, 0]
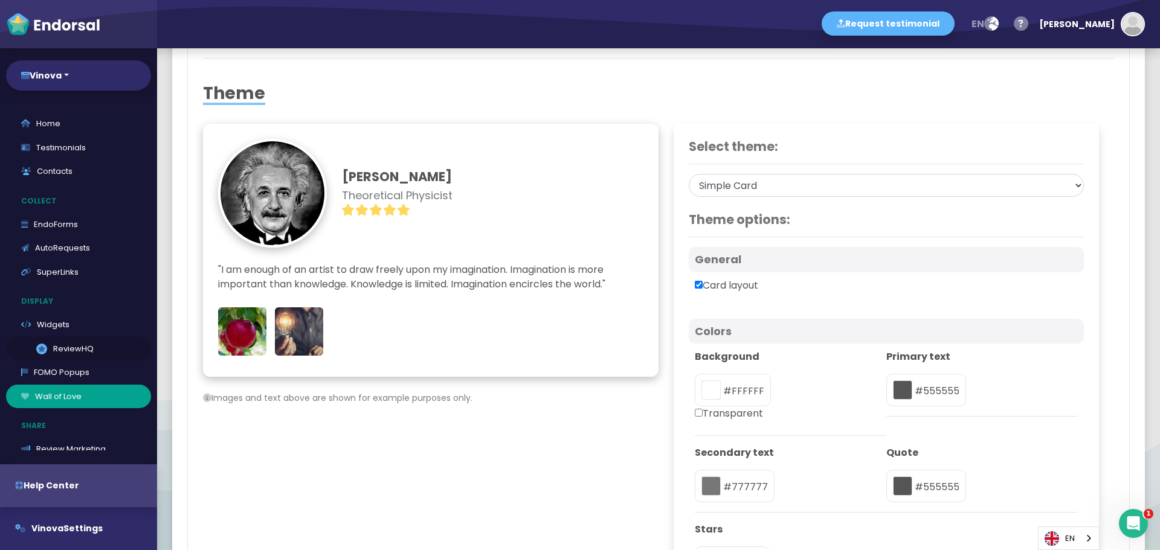
click at [71, 347] on link ".review-hq-icon-1{opacity:0.5;} ReviewHQ" at bounding box center [78, 349] width 145 height 24
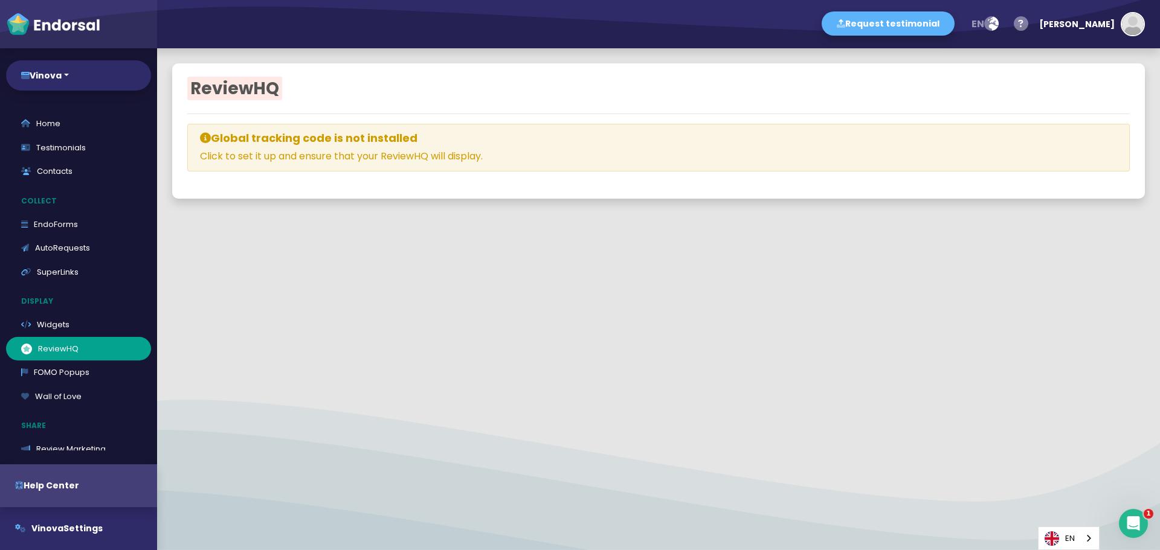
select select
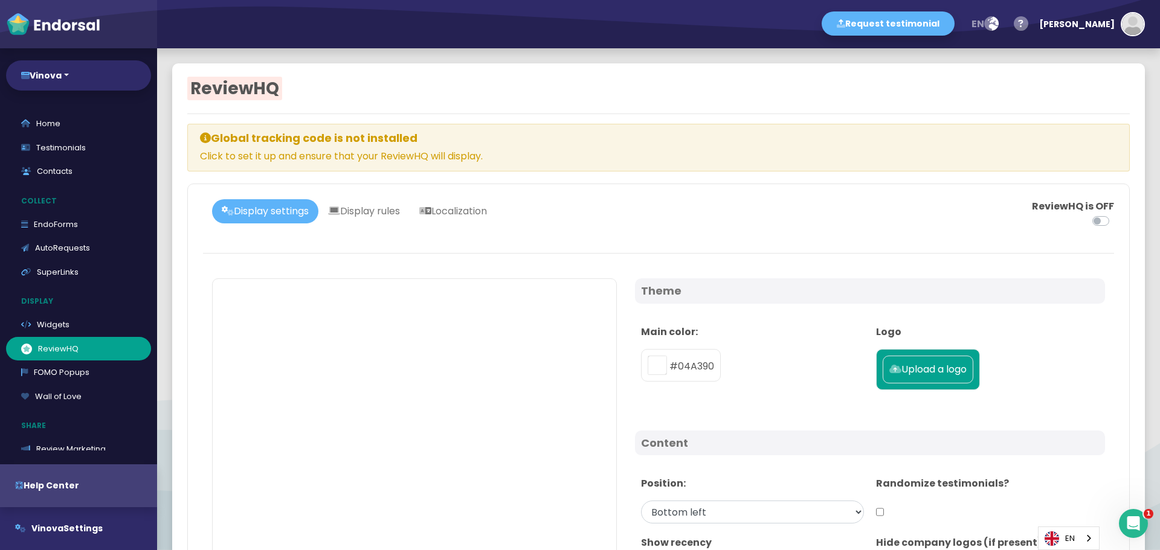
type input "#04A390"
click at [376, 208] on link "Display rules" at bounding box center [363, 211] width 91 height 24
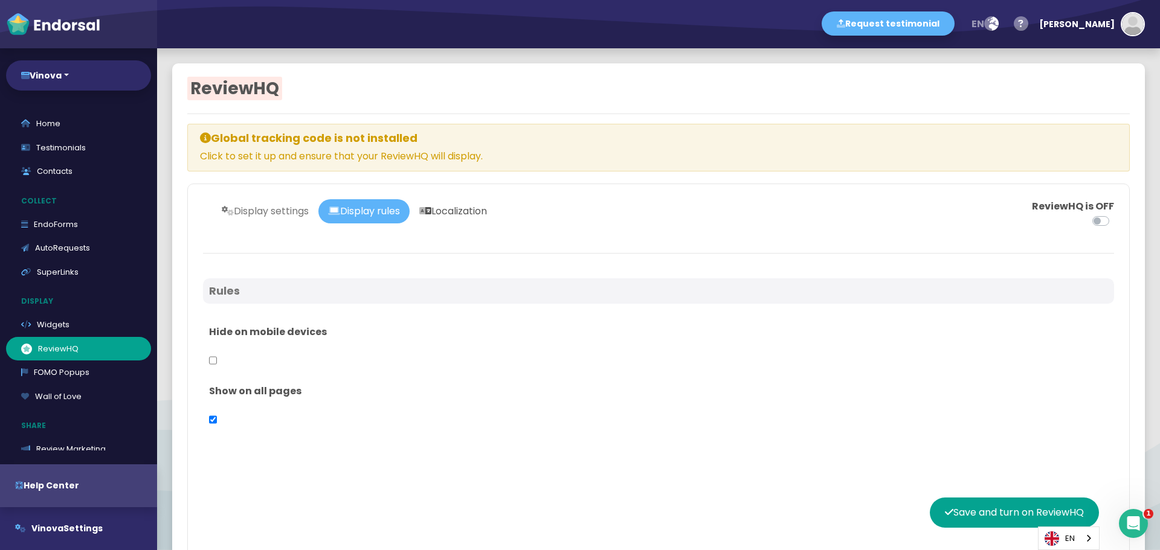
click at [481, 204] on link "Localization" at bounding box center [452, 211] width 87 height 24
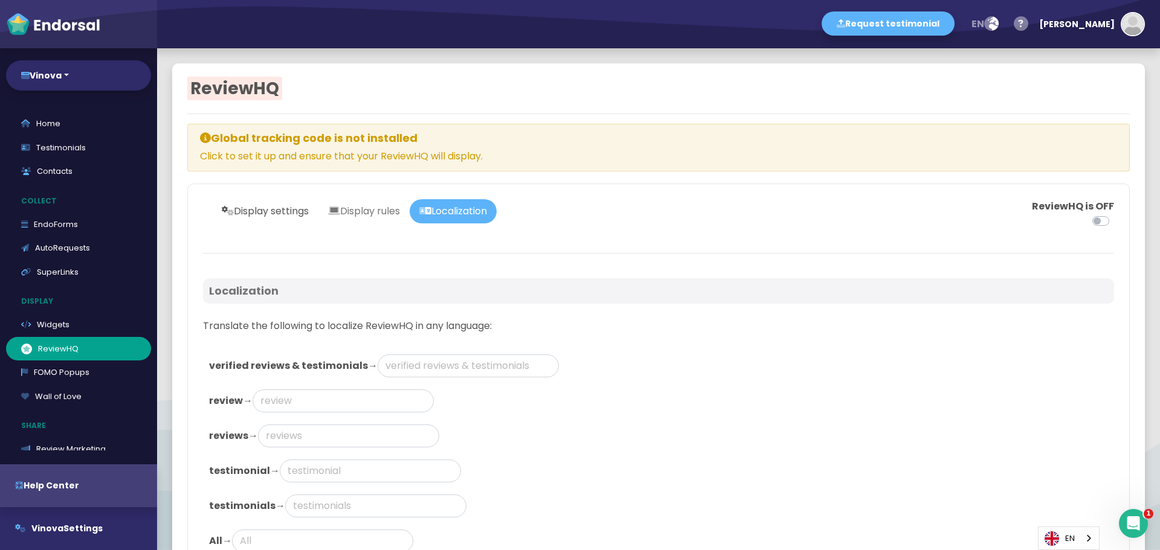
click at [278, 216] on link "Display settings" at bounding box center [265, 211] width 106 height 24
select select
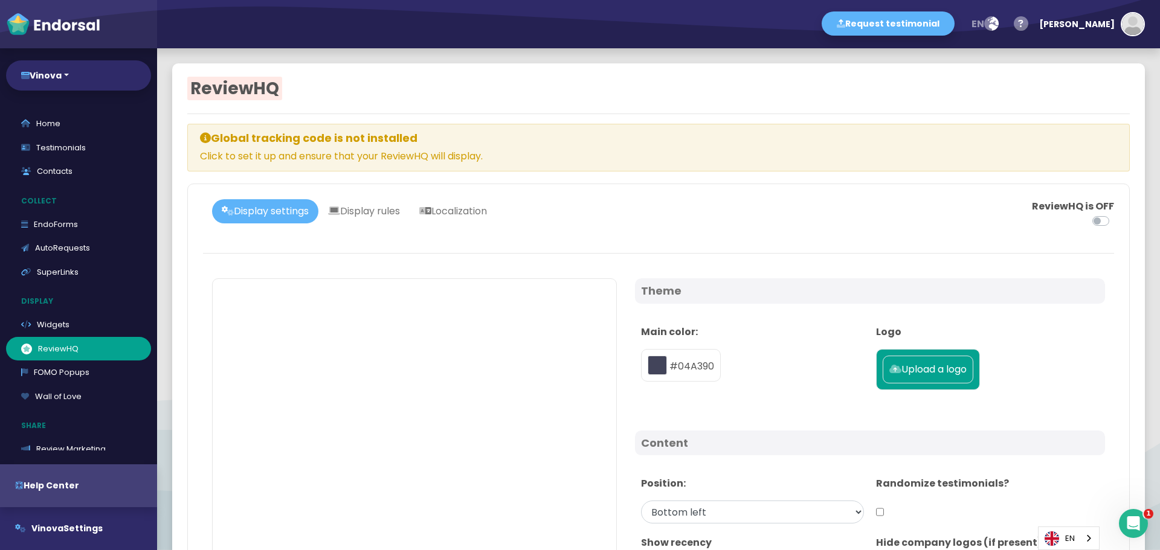
type input "#04A390"
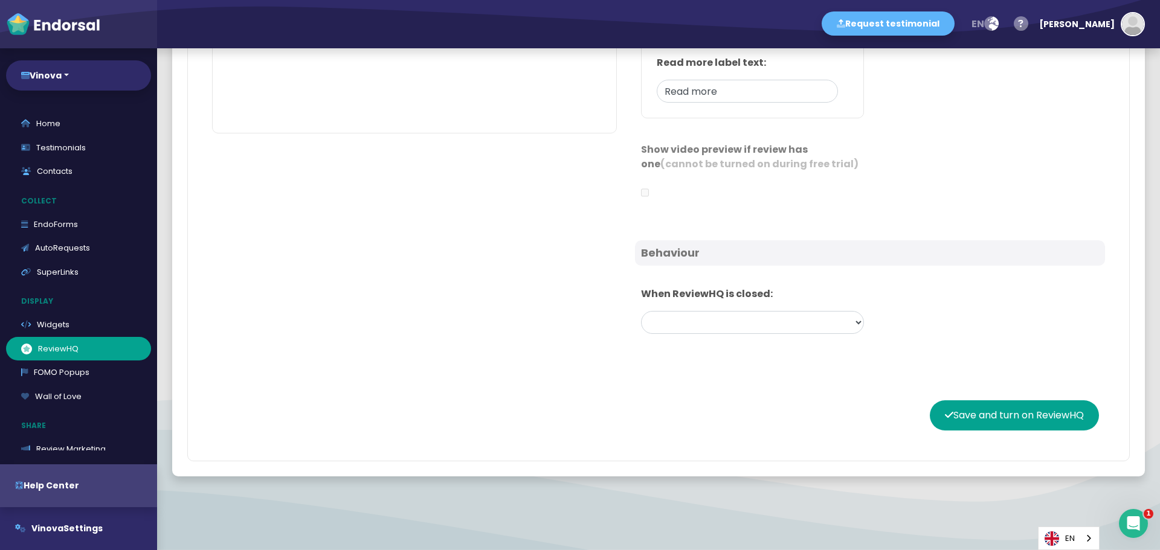
scroll to position [666, 0]
click at [690, 323] on select "Cycle through platform ratings Show a static aggregate rating Do nothing" at bounding box center [752, 320] width 223 height 23
select select "2"
click at [641, 309] on select "Cycle through platform ratings Show a static aggregate rating Do nothing" at bounding box center [752, 320] width 223 height 23
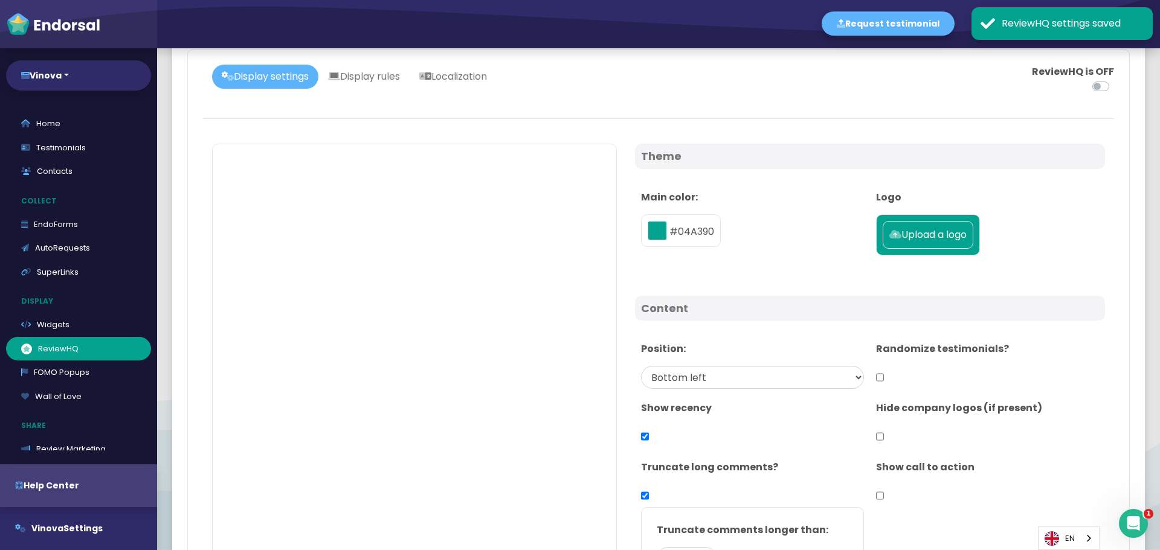
scroll to position [74, 0]
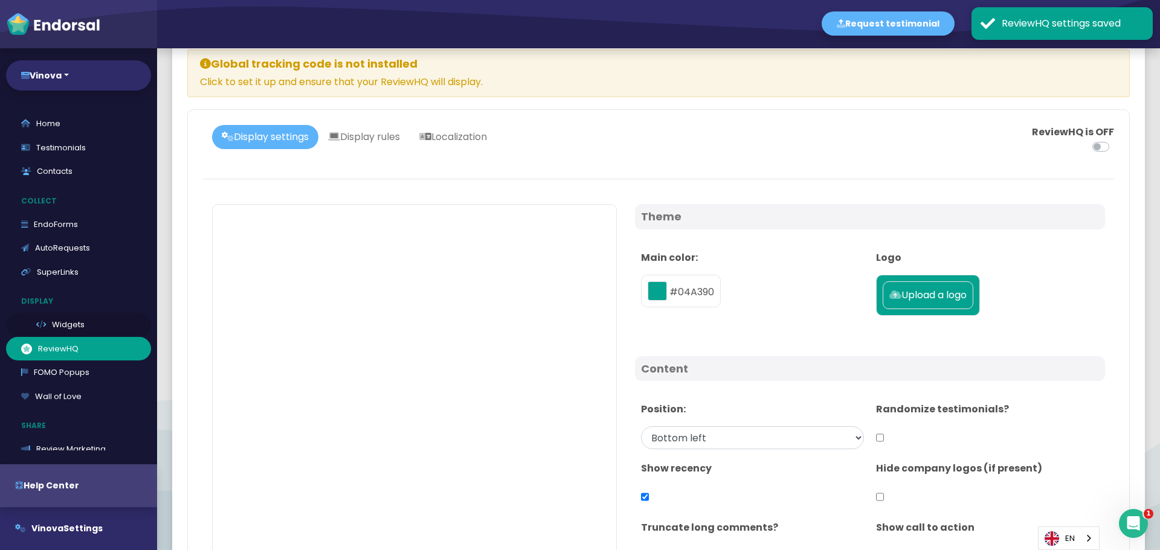
click at [80, 328] on link "Widgets" at bounding box center [78, 325] width 145 height 24
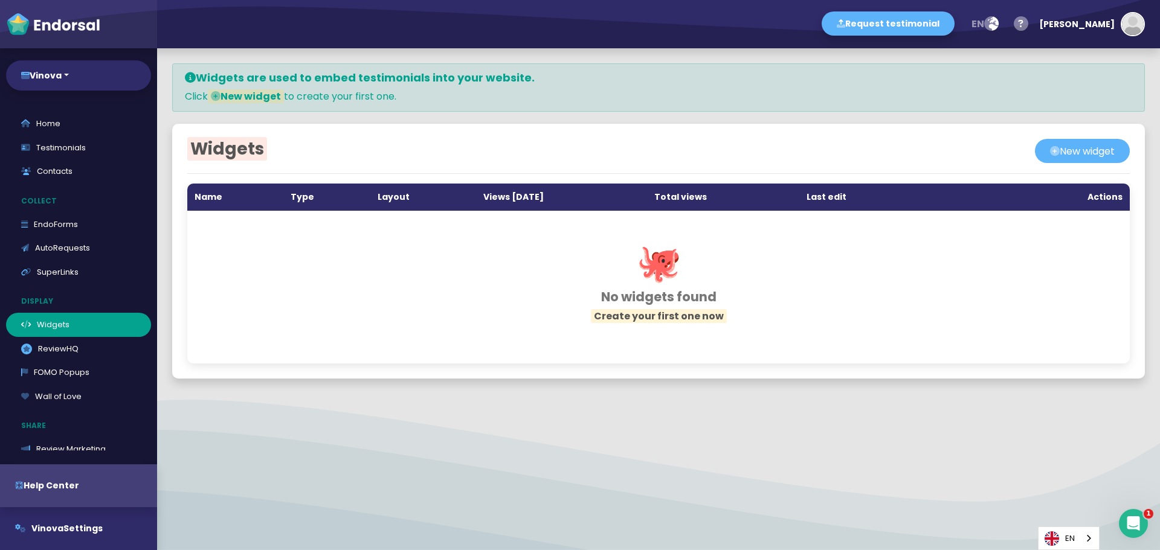
click at [1093, 535] on div "EN" at bounding box center [1069, 539] width 62 height 24
click at [866, 490] on div "Widgets are used to embed testimonials into your website. Click New widget to c…" at bounding box center [658, 299] width 1003 height 502
click at [1082, 538] on link "EN" at bounding box center [1068, 538] width 60 height 22
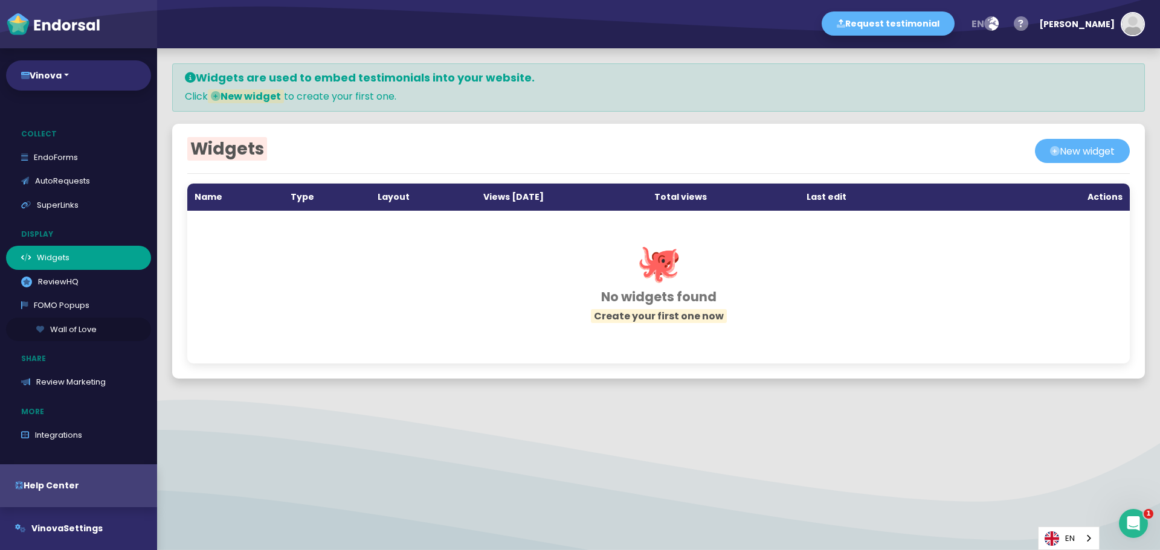
scroll to position [148, 0]
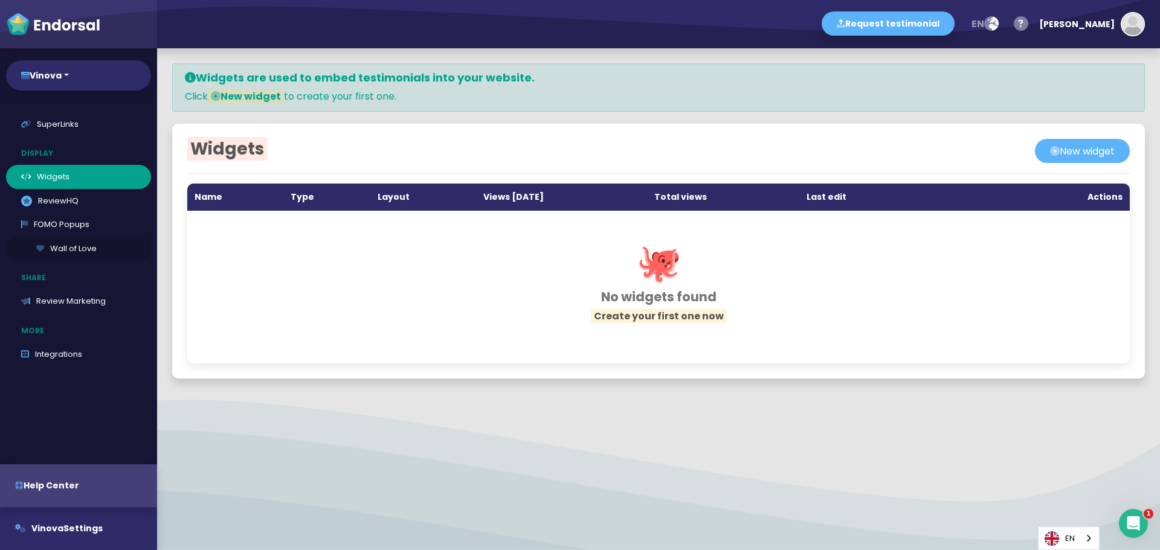
click at [73, 254] on link "Wall of Love" at bounding box center [78, 249] width 145 height 24
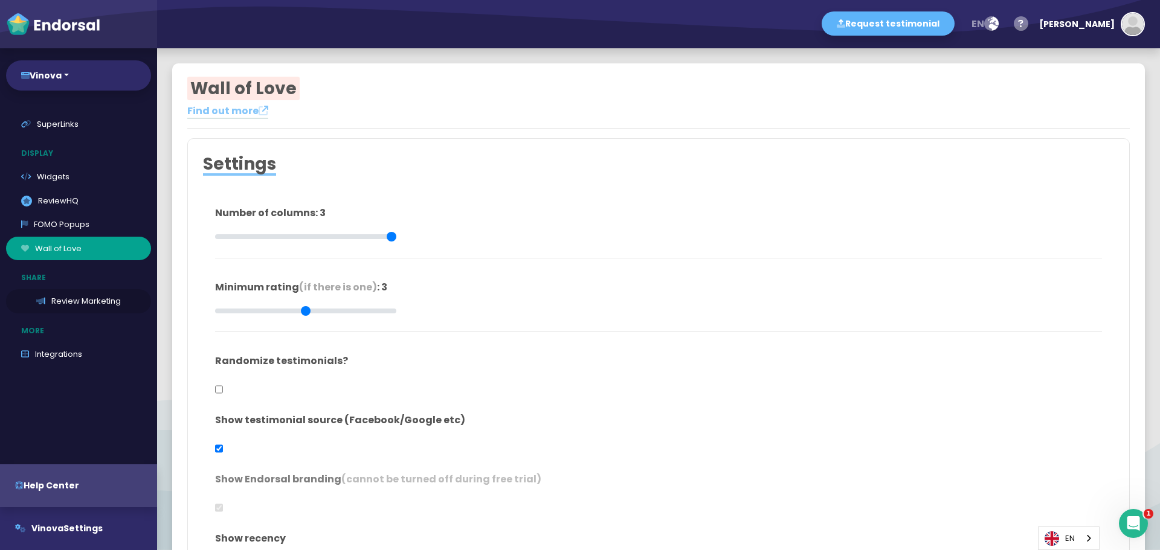
click at [84, 303] on link "Review Marketing" at bounding box center [78, 301] width 145 height 24
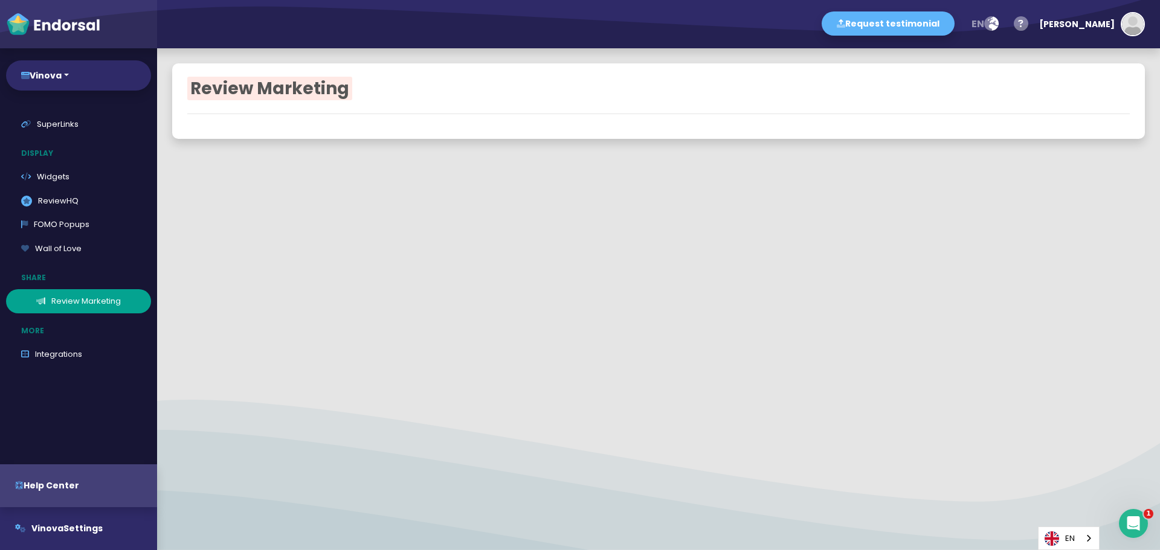
type input "#FFFFFF"
type input "#555555"
type input "#777777"
type input "#555555"
type input "#FFD75C"
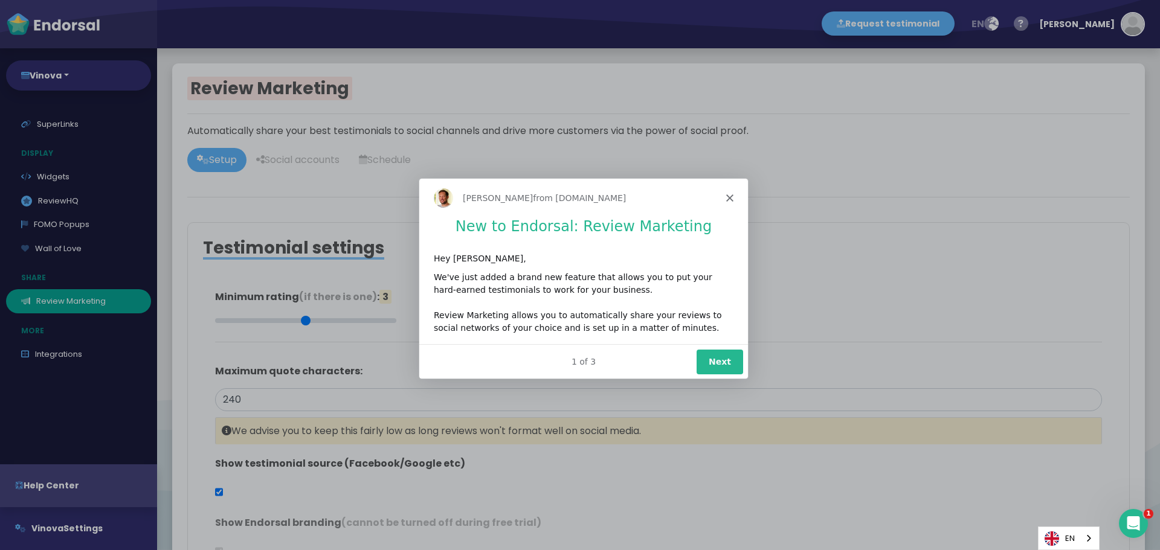
type input "#2F2A68"
type input "#FFFFFF"
type input "#555555"
type input "#777777"
type input "#555555"
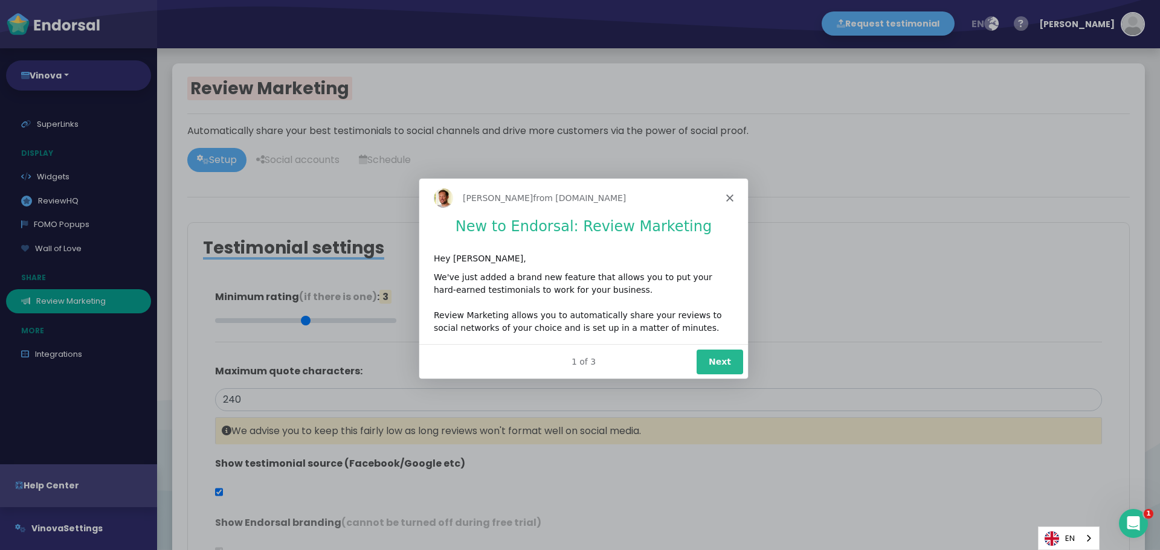
type input "#FFD75C"
click at [718, 350] on button "Next" at bounding box center [719, 360] width 47 height 25
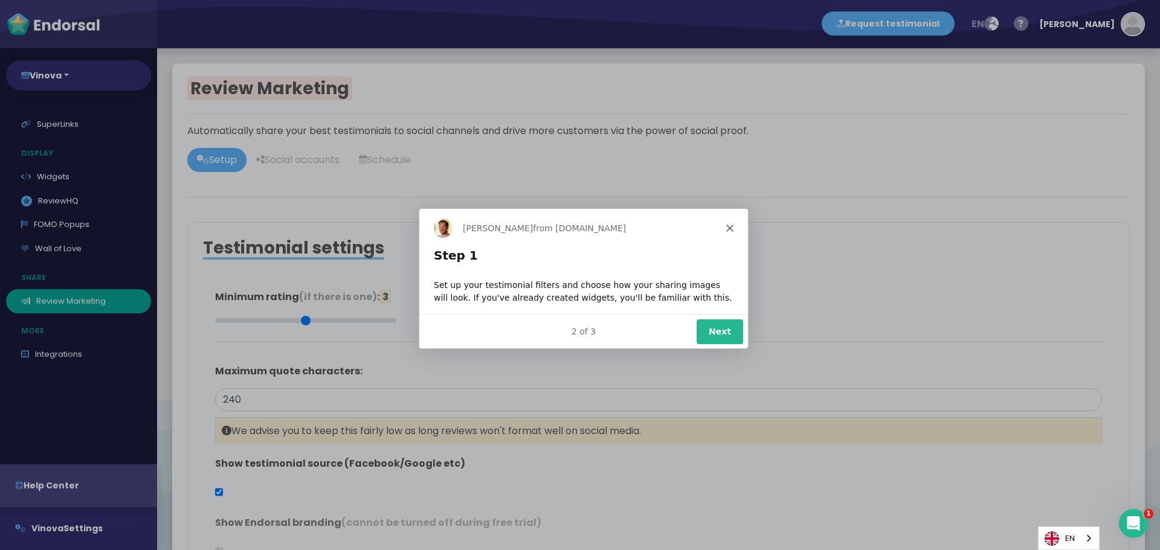
click at [709, 328] on button "Next" at bounding box center [719, 330] width 47 height 25
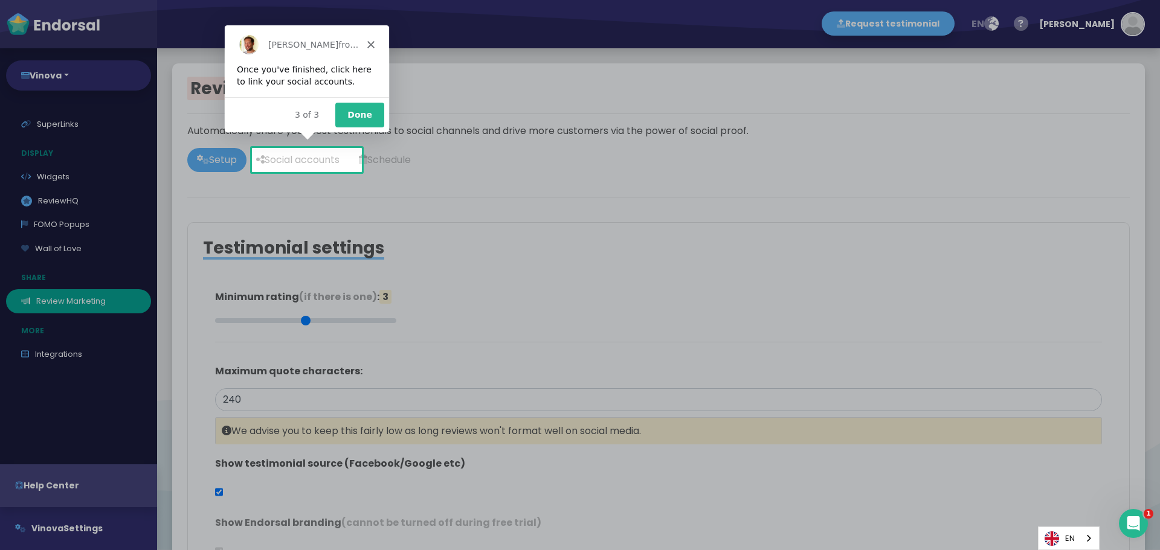
click at [348, 114] on button "Done" at bounding box center [358, 114] width 49 height 25
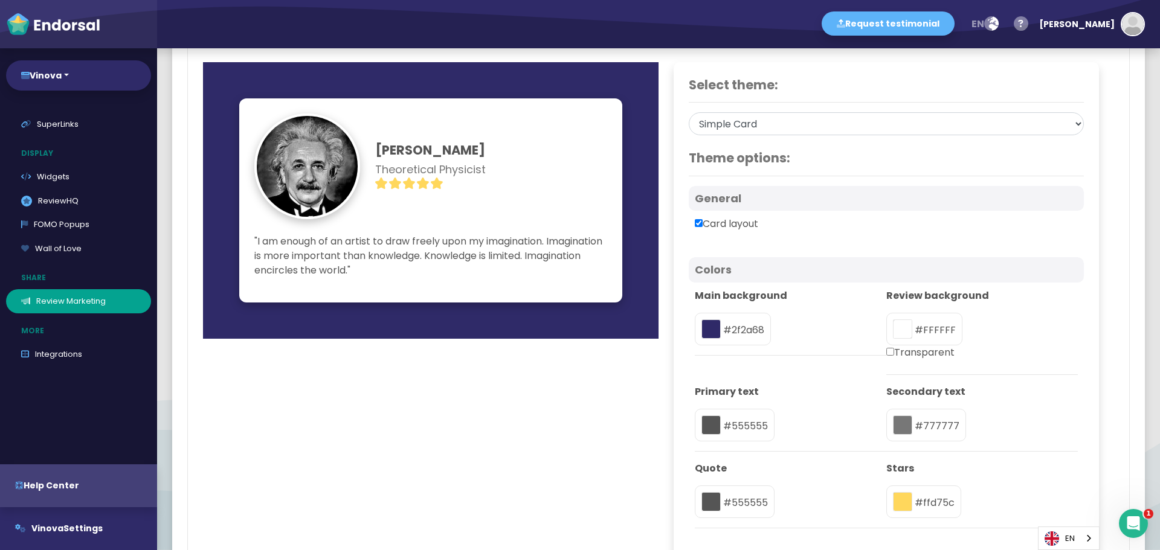
scroll to position [676, 0]
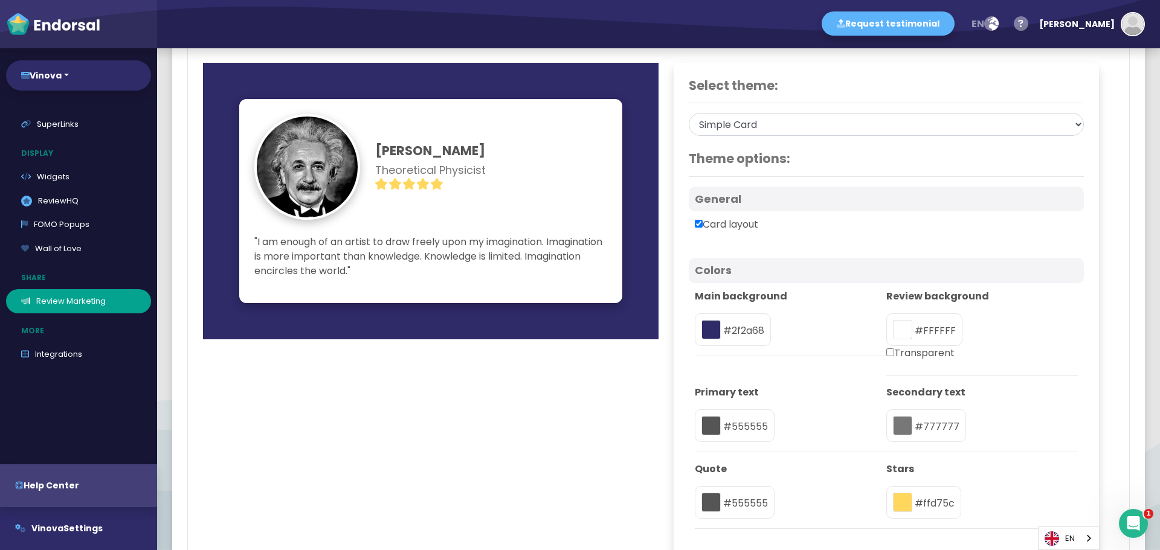
click at [36, 263] on ul "Home Testimonials Contacts Collect EndoForms AutoRequests SuperLinks Display Wi…" at bounding box center [78, 165] width 157 height 402
click at [47, 254] on link "Wall of Love" at bounding box center [78, 249] width 145 height 24
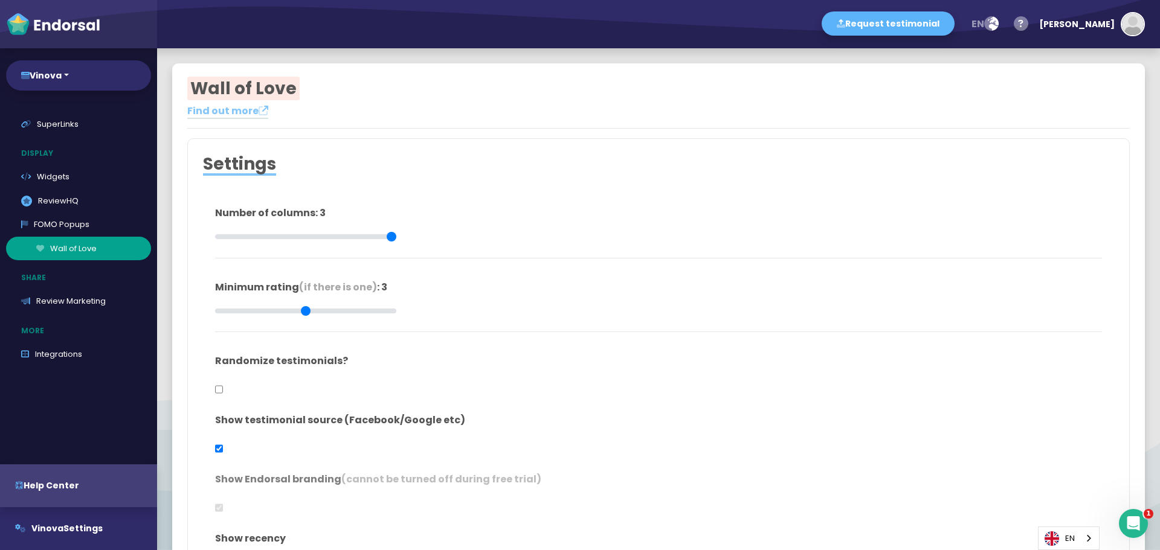
type input "#FFFFFF"
type input "#555555"
type input "#777777"
type input "#555555"
type input "#FFD75C"
